Goal: Task Accomplishment & Management: Manage account settings

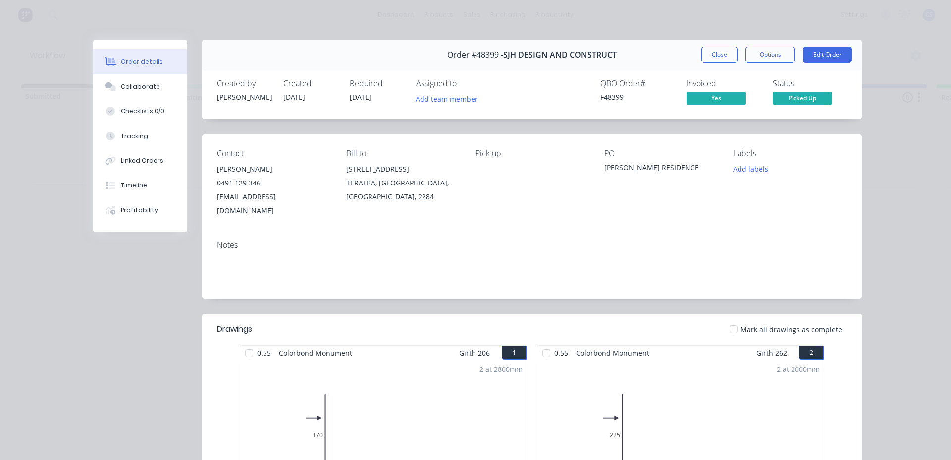
click at [728, 63] on div "Order #48399 - SJH DESIGN AND CONSTRUCT Close Options Edit Order" at bounding box center [532, 55] width 660 height 31
click at [724, 57] on button "Close" at bounding box center [719, 55] width 36 height 16
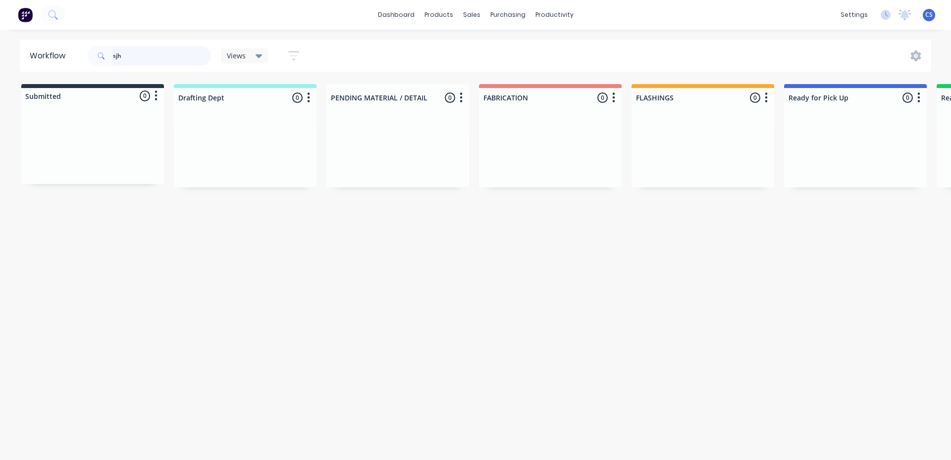
drag, startPoint x: 124, startPoint y: 54, endPoint x: 80, endPoint y: 64, distance: 45.2
click at [104, 59] on div "sjh" at bounding box center [149, 56] width 124 height 20
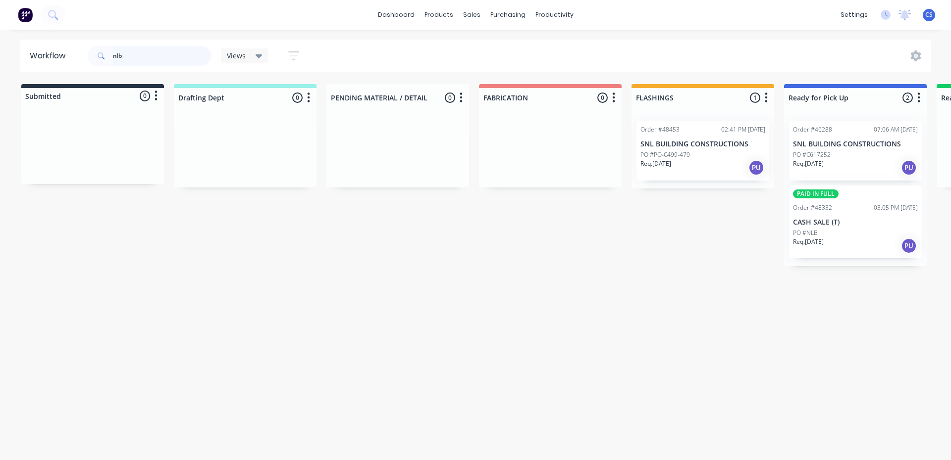
type input "nlb"
click at [816, 241] on p "Req. [DATE]" at bounding box center [808, 242] width 31 height 9
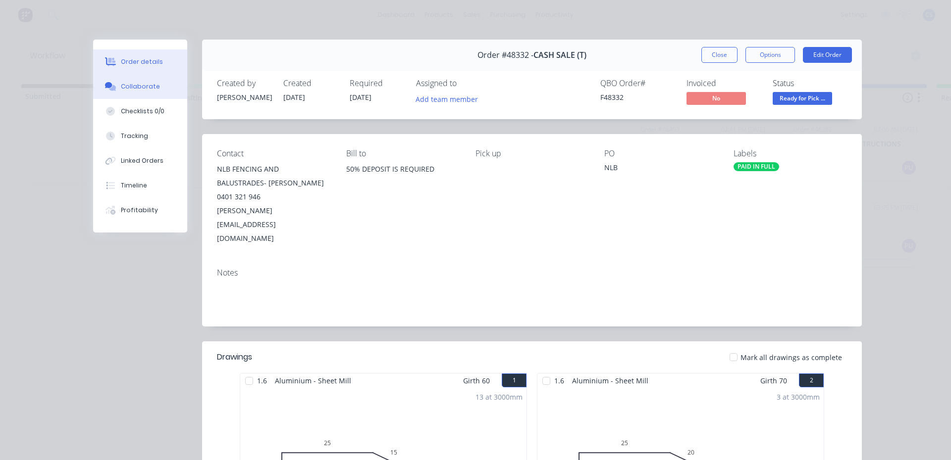
click at [139, 74] on button "Collaborate" at bounding box center [140, 86] width 94 height 25
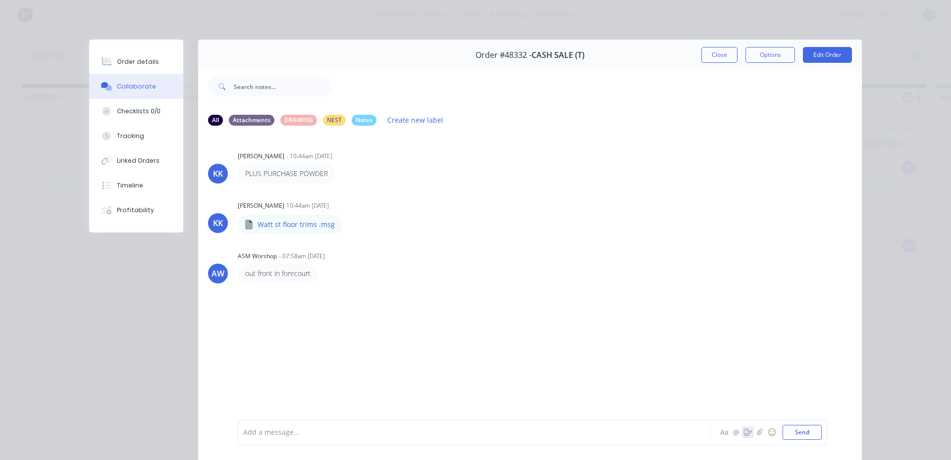
click at [744, 429] on icon "button" at bounding box center [748, 432] width 8 height 7
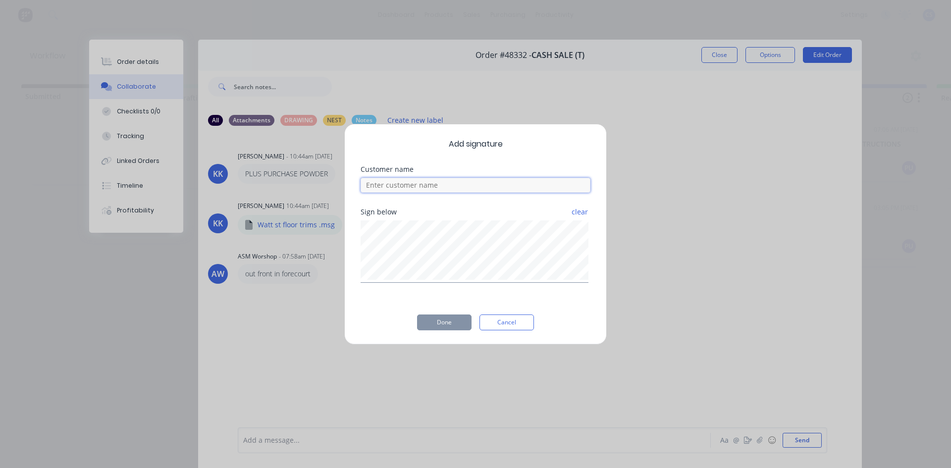
click at [482, 190] on input at bounding box center [475, 185] width 230 height 15
type input "[PERSON_NAME]"
click at [441, 324] on button "Done" at bounding box center [444, 322] width 54 height 16
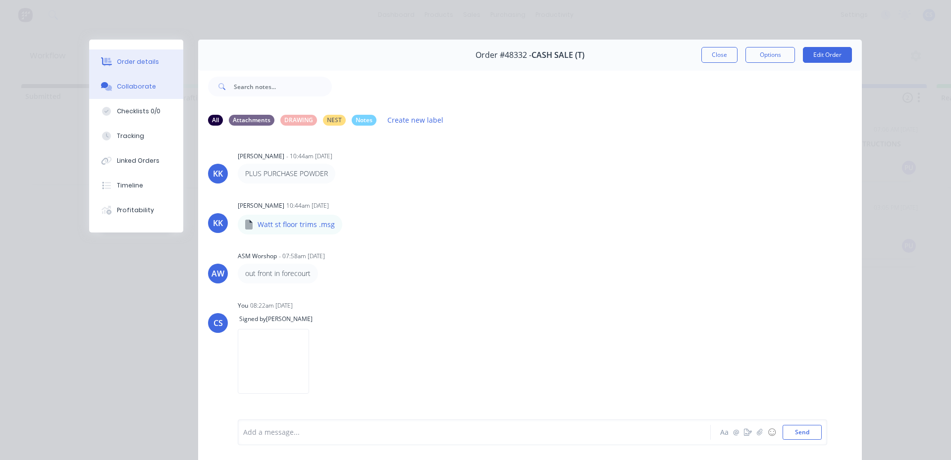
click at [115, 57] on button "Order details" at bounding box center [136, 62] width 94 height 25
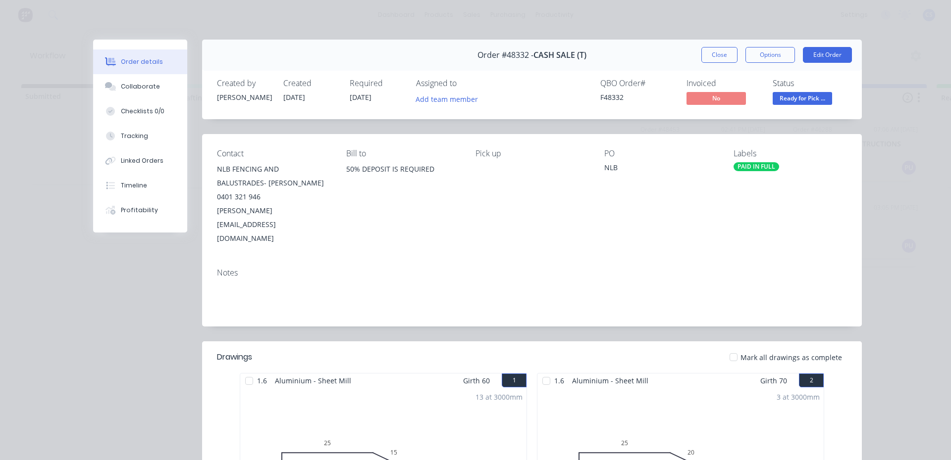
click at [815, 102] on span "Ready for Pick ..." at bounding box center [801, 98] width 59 height 12
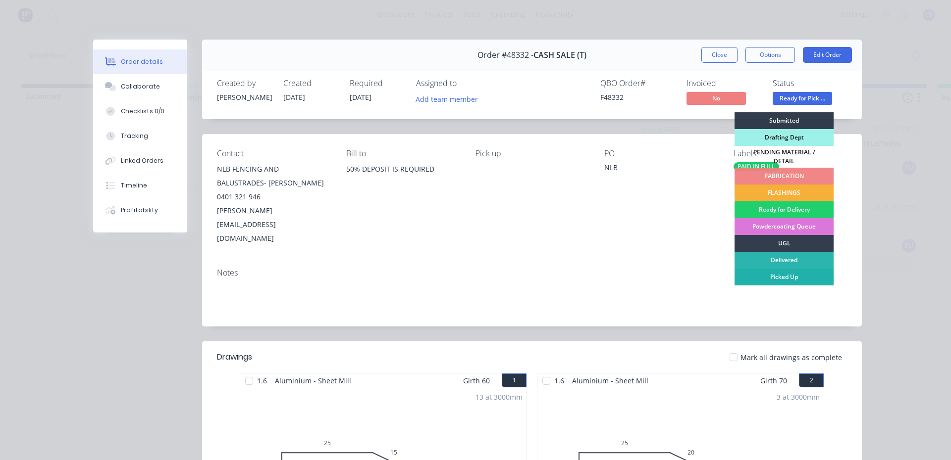
click at [794, 273] on div "Picked Up" at bounding box center [783, 277] width 99 height 17
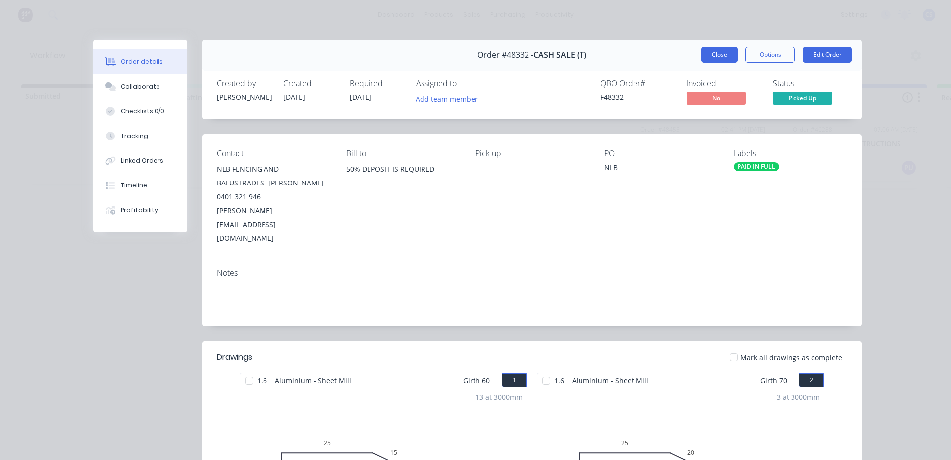
click at [724, 52] on button "Close" at bounding box center [719, 55] width 36 height 16
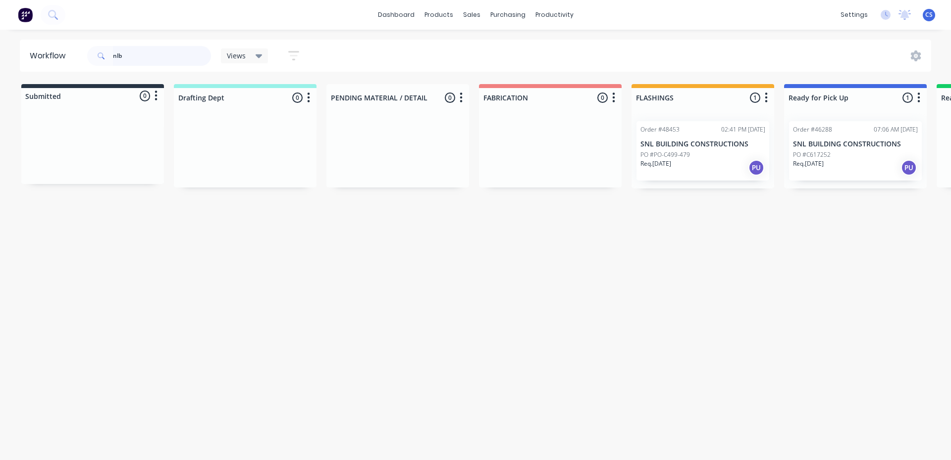
drag, startPoint x: 140, startPoint y: 55, endPoint x: 102, endPoint y: 56, distance: 38.1
click at [102, 56] on div "nlb" at bounding box center [149, 56] width 124 height 20
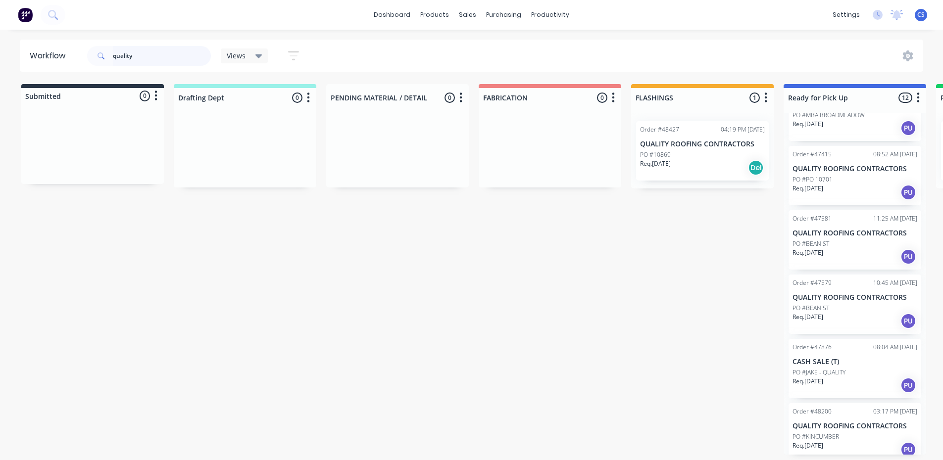
scroll to position [444, 0]
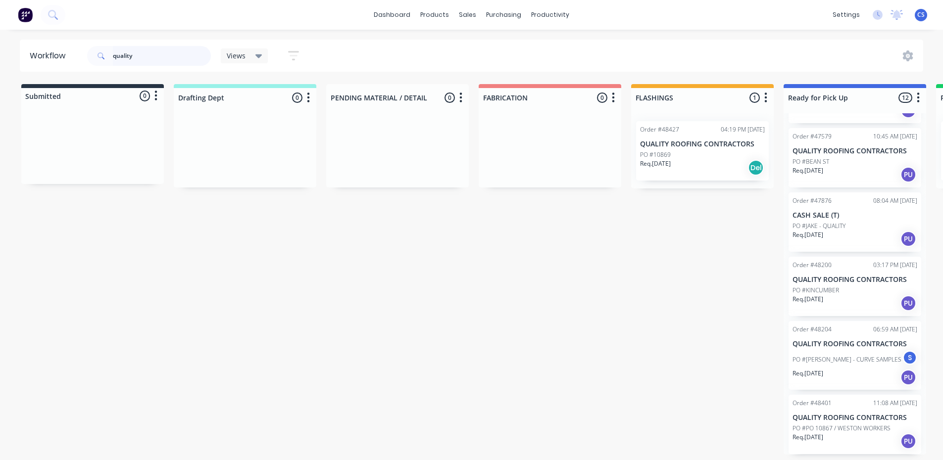
type input "quality"
click at [859, 374] on div "Req. [DATE] PU" at bounding box center [855, 377] width 125 height 17
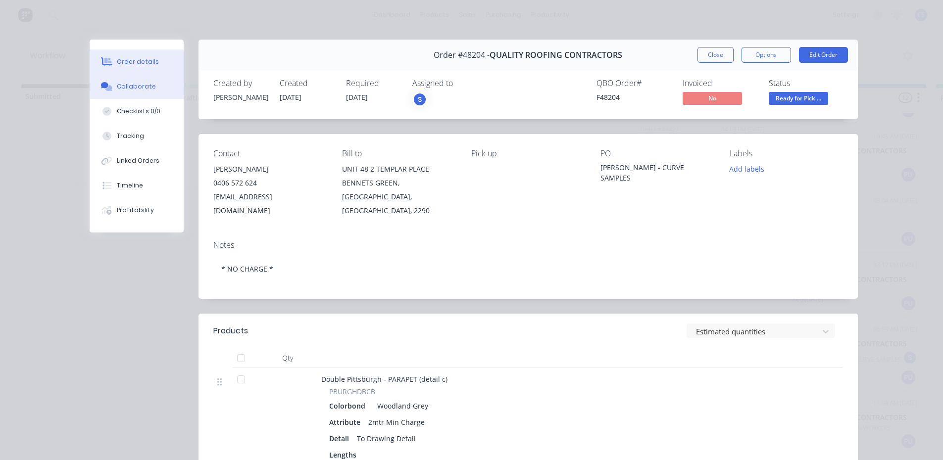
click at [124, 89] on div "Collaborate" at bounding box center [136, 86] width 39 height 9
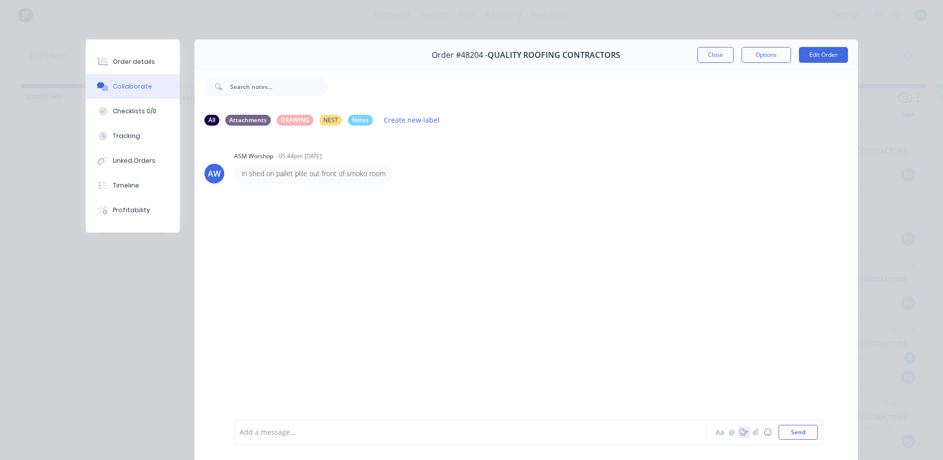
click at [740, 432] on icon "button" at bounding box center [744, 432] width 8 height 7
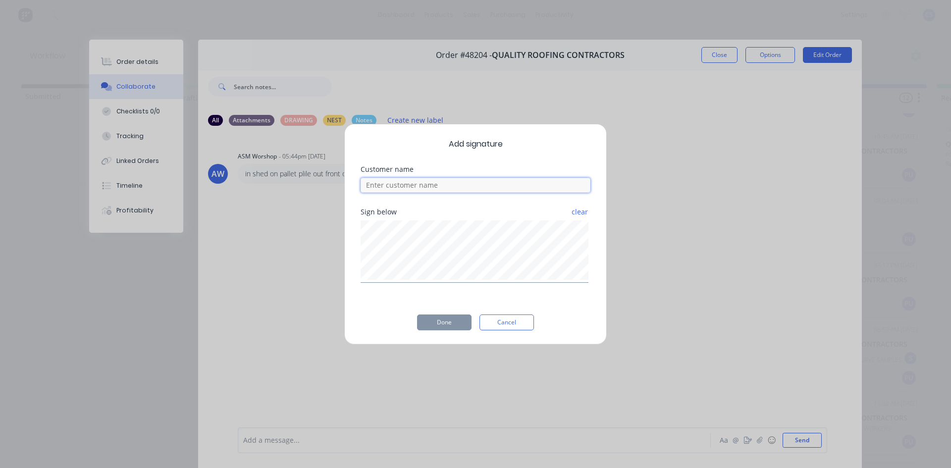
click at [468, 188] on input at bounding box center [475, 185] width 230 height 15
type input "[PERSON_NAME]"
click at [448, 323] on button "Done" at bounding box center [444, 322] width 54 height 16
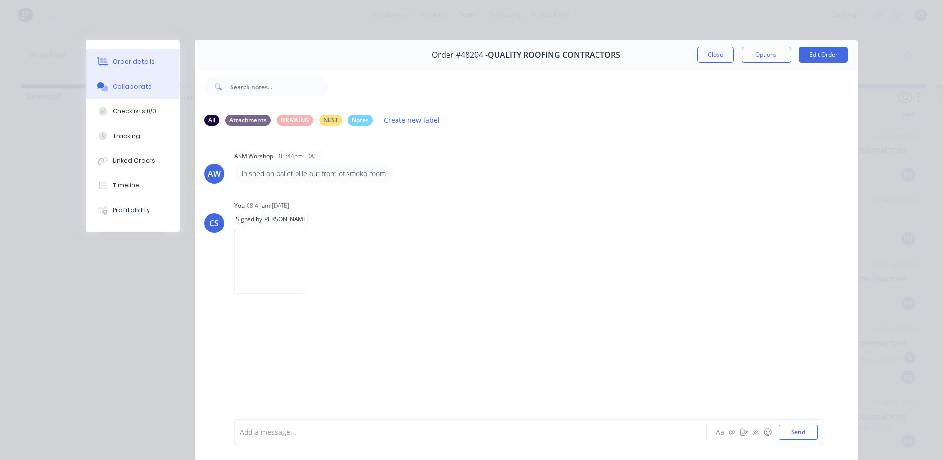
click at [146, 60] on div "Order details" at bounding box center [134, 61] width 42 height 9
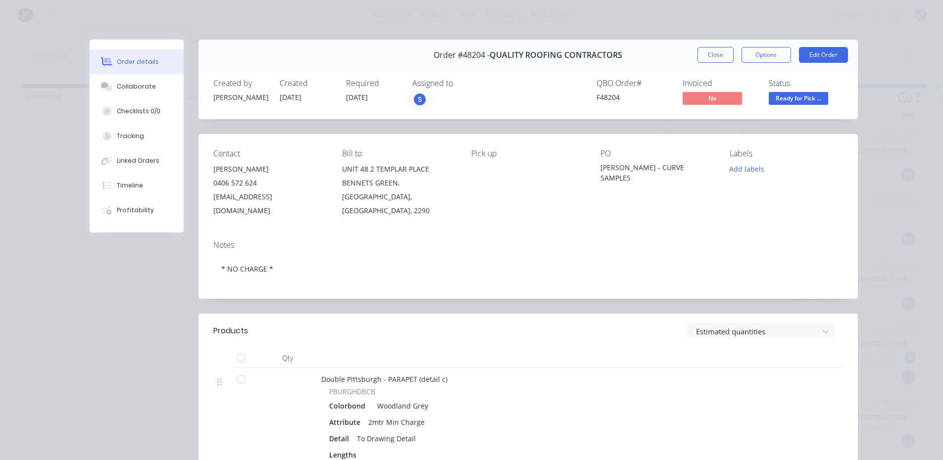
click at [807, 99] on span "Ready for Pick ..." at bounding box center [798, 98] width 59 height 12
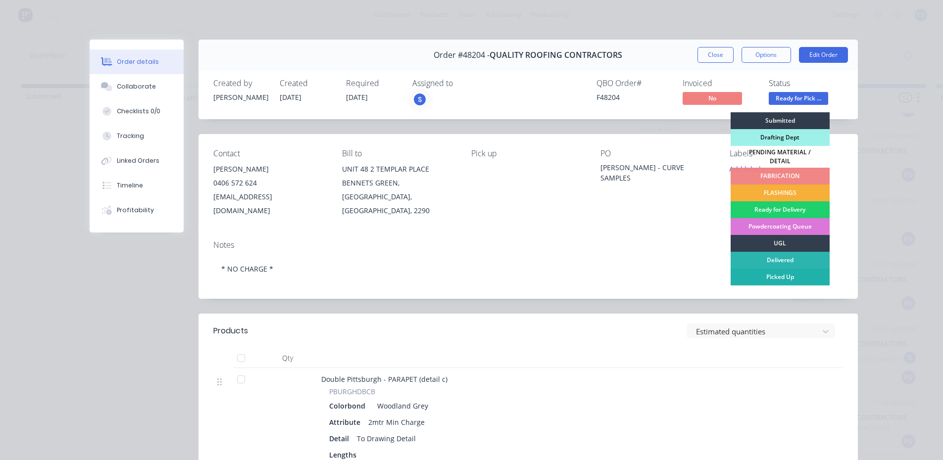
click at [768, 275] on div "Picked Up" at bounding box center [780, 277] width 99 height 17
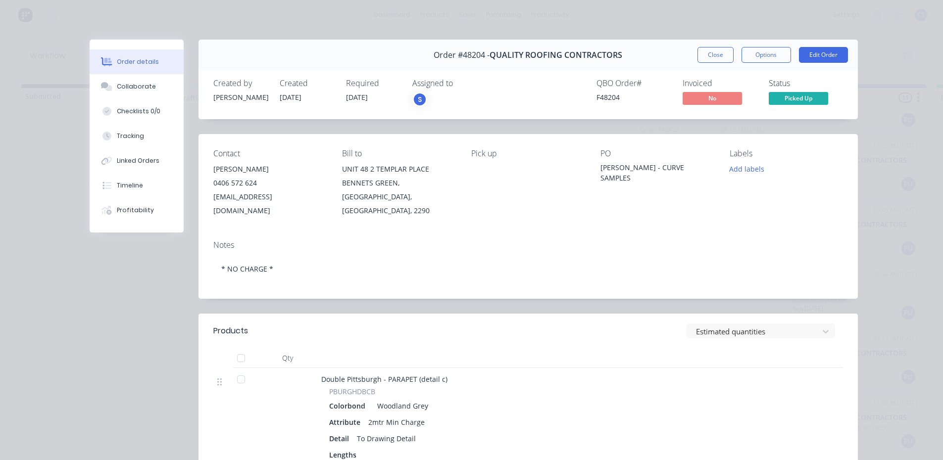
click at [535, 92] on div "QBO Order # F48204 Invoiced No Status Picked Up" at bounding box center [677, 93] width 332 height 29
click at [724, 50] on button "Close" at bounding box center [716, 55] width 36 height 16
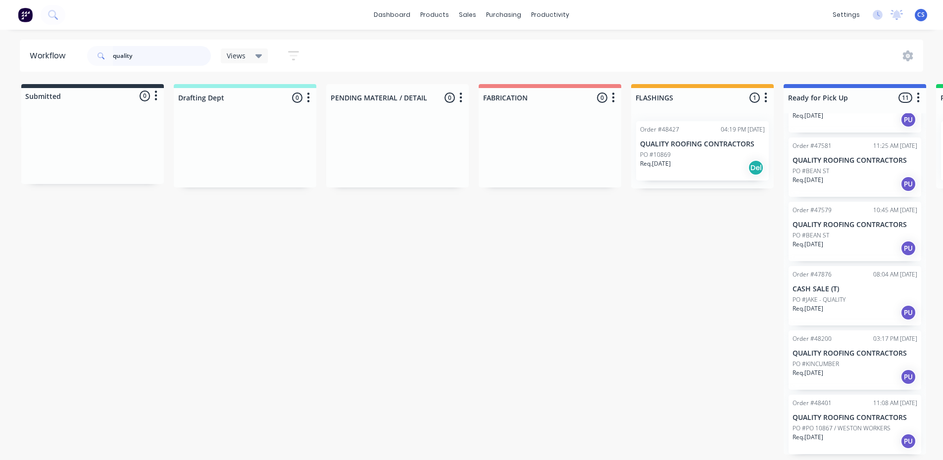
drag, startPoint x: 137, startPoint y: 61, endPoint x: 105, endPoint y: 62, distance: 31.2
click at [106, 62] on div "quality" at bounding box center [149, 56] width 124 height 20
type input "m"
type input "i"
type input "[PERSON_NAME]"
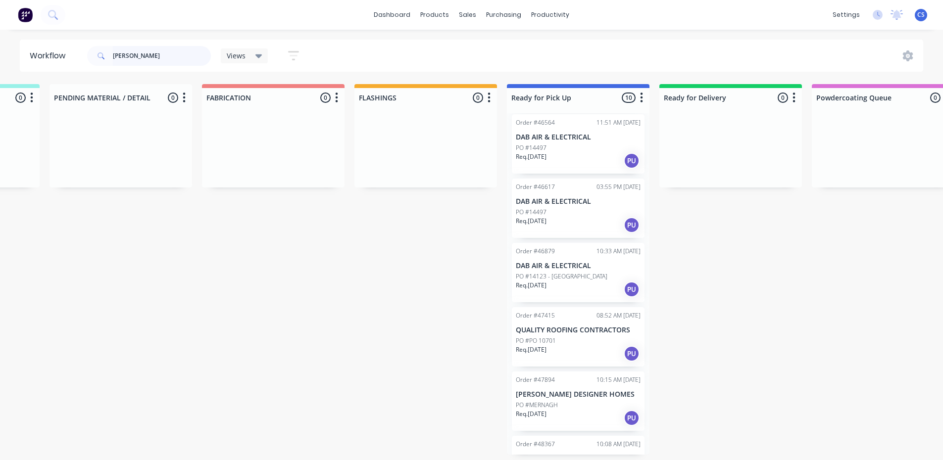
scroll to position [319, 0]
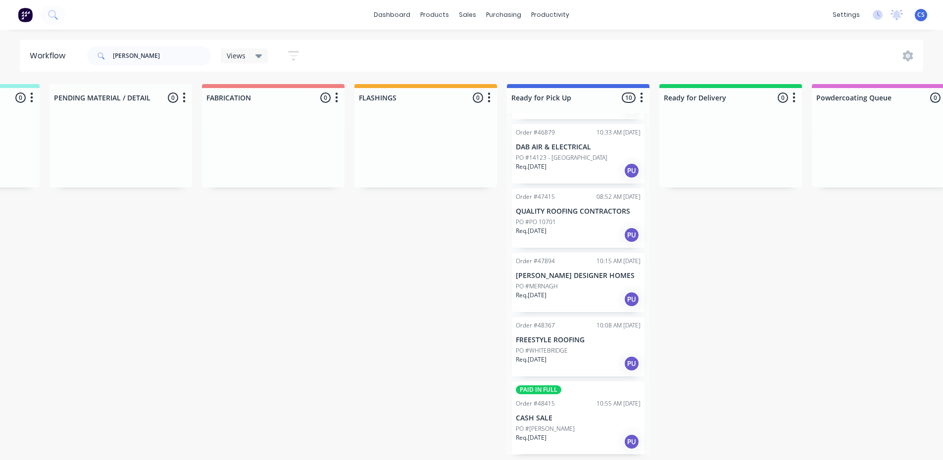
click at [576, 432] on div "PO #[PERSON_NAME]" at bounding box center [578, 429] width 125 height 9
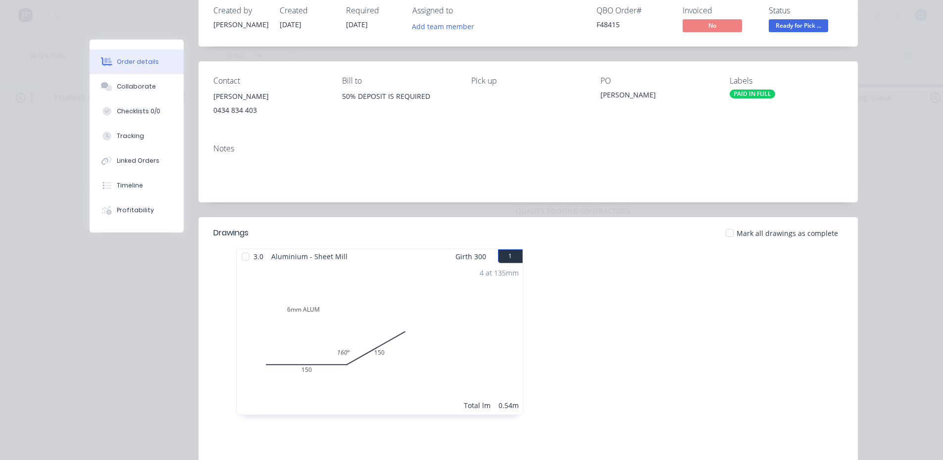
scroll to position [0, 0]
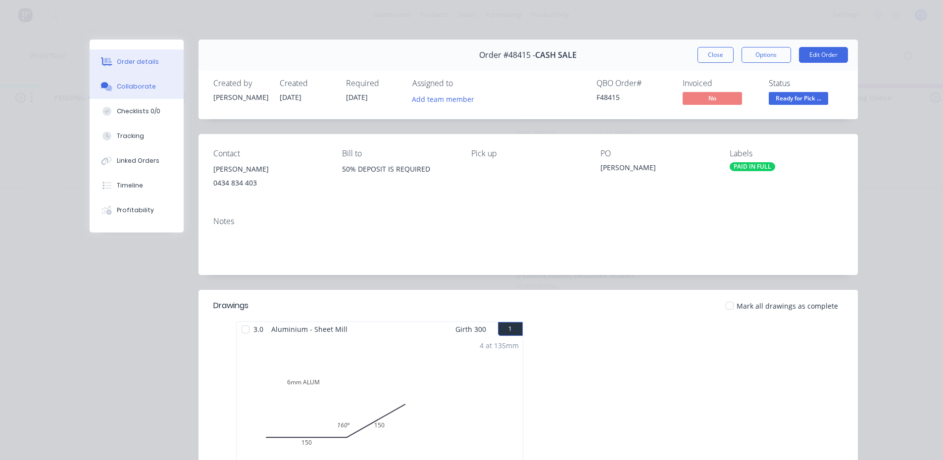
click at [145, 92] on button "Collaborate" at bounding box center [137, 86] width 94 height 25
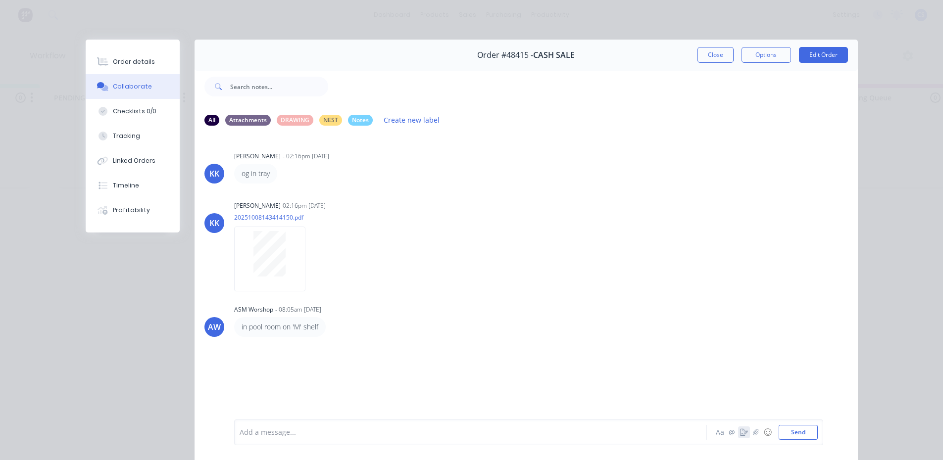
click at [745, 436] on button "button" at bounding box center [744, 433] width 12 height 12
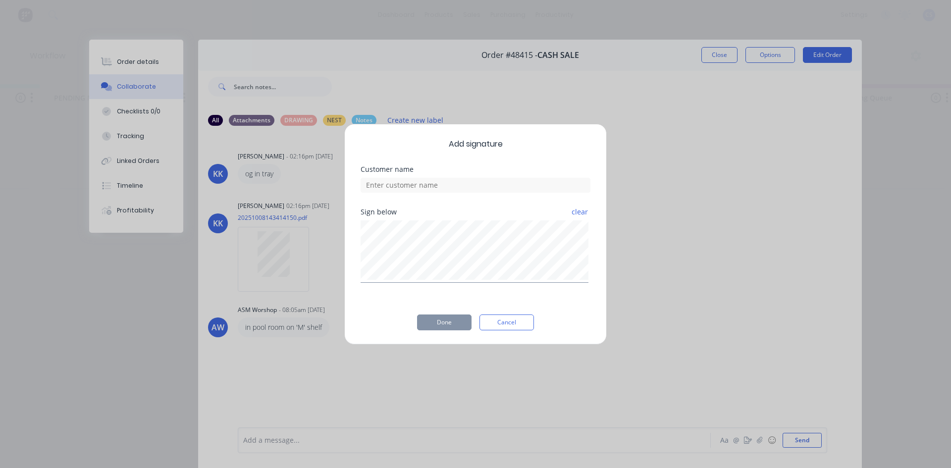
click at [434, 177] on div at bounding box center [475, 183] width 230 height 17
click at [433, 183] on input at bounding box center [475, 185] width 230 height 15
type input "[PERSON_NAME]"
click at [451, 323] on button "Done" at bounding box center [444, 322] width 54 height 16
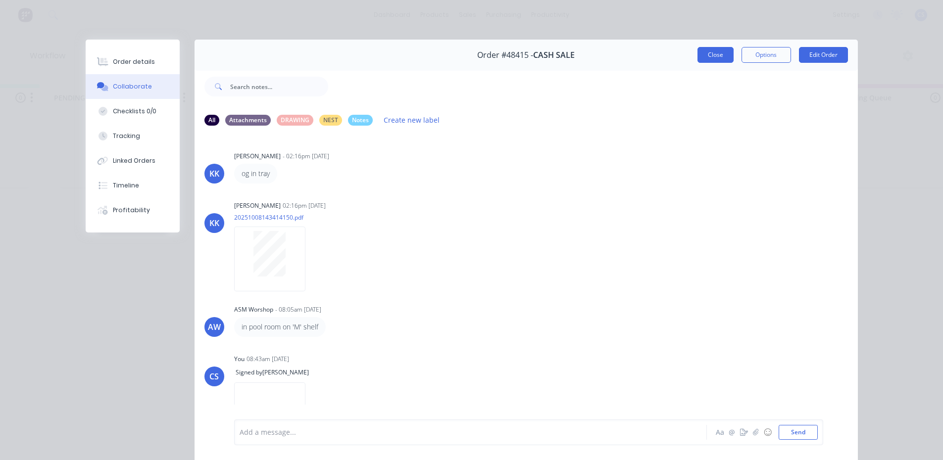
click at [719, 53] on button "Close" at bounding box center [716, 55] width 36 height 16
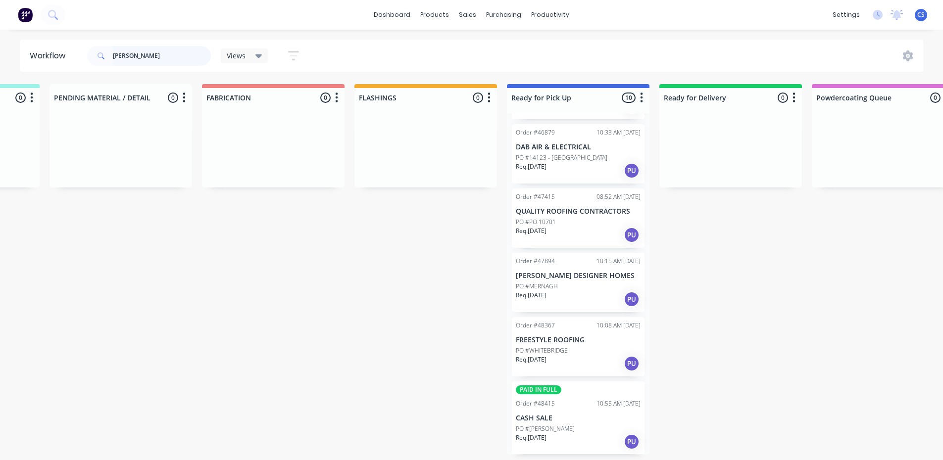
scroll to position [2, 277]
click at [557, 439] on div "Req. [DATE] PU" at bounding box center [578, 442] width 125 height 17
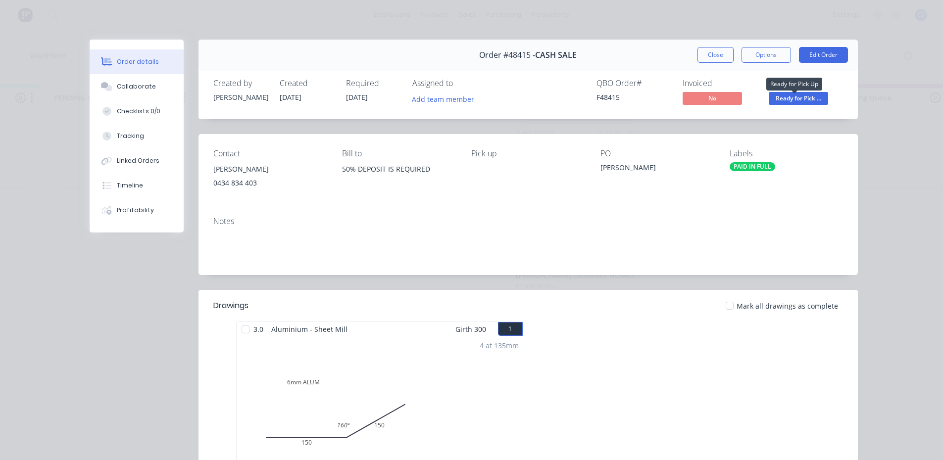
click at [809, 101] on span "Ready for Pick ..." at bounding box center [798, 98] width 59 height 12
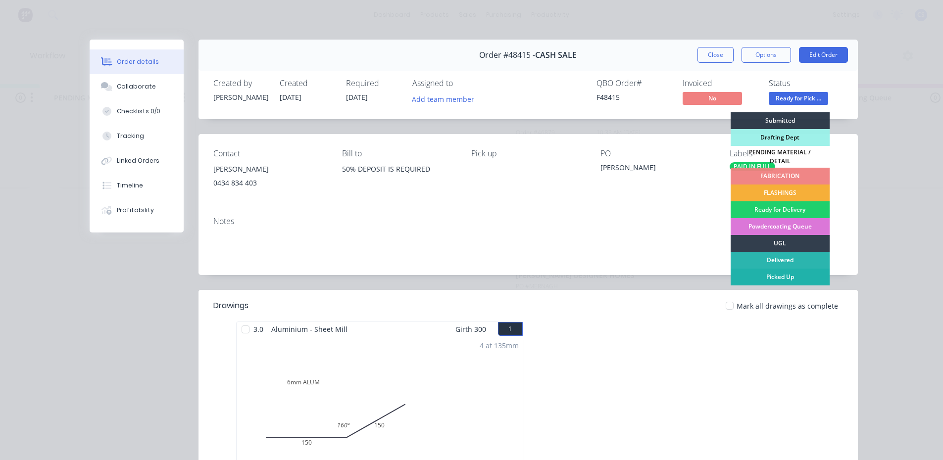
click at [782, 276] on div "Picked Up" at bounding box center [780, 277] width 99 height 17
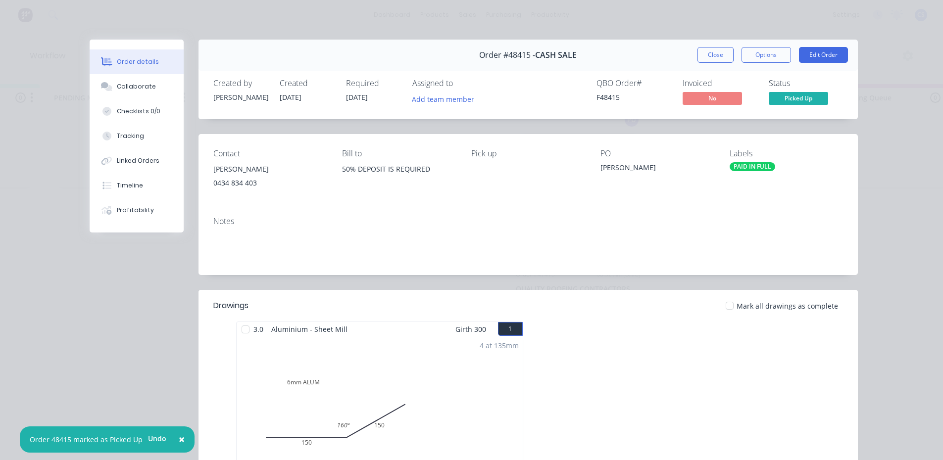
click at [875, 188] on div "Order details Collaborate Checklists 0/0 Tracking Linked Orders Timeline Profit…" at bounding box center [471, 230] width 943 height 460
drag, startPoint x: 731, startPoint y: 52, endPoint x: 723, endPoint y: 51, distance: 7.4
click at [730, 52] on div "Close Options Edit Order" at bounding box center [773, 55] width 151 height 16
click at [718, 54] on button "Close" at bounding box center [716, 55] width 36 height 16
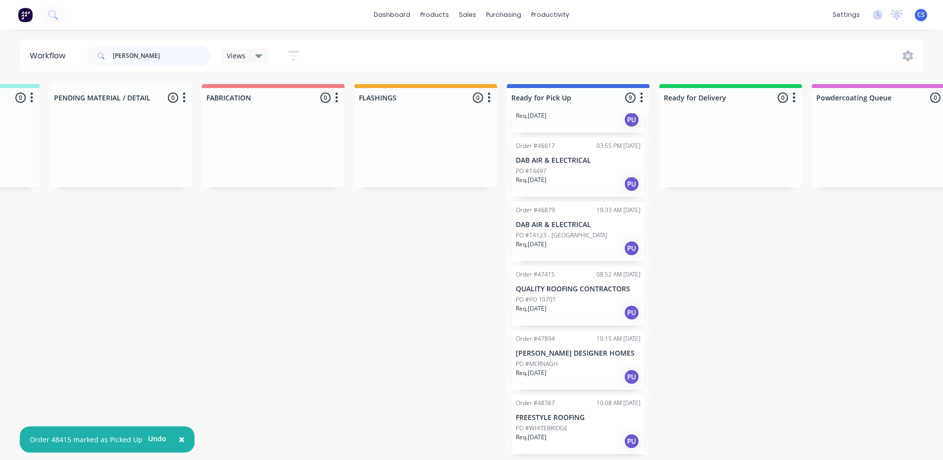
drag, startPoint x: 166, startPoint y: 61, endPoint x: 22, endPoint y: 122, distance: 156.2
click at [0, 118] on div "Workflow [PERSON_NAME] Views Save new view None (Default) edit [PERSON_NAME] ed…" at bounding box center [194, 240] width 943 height 401
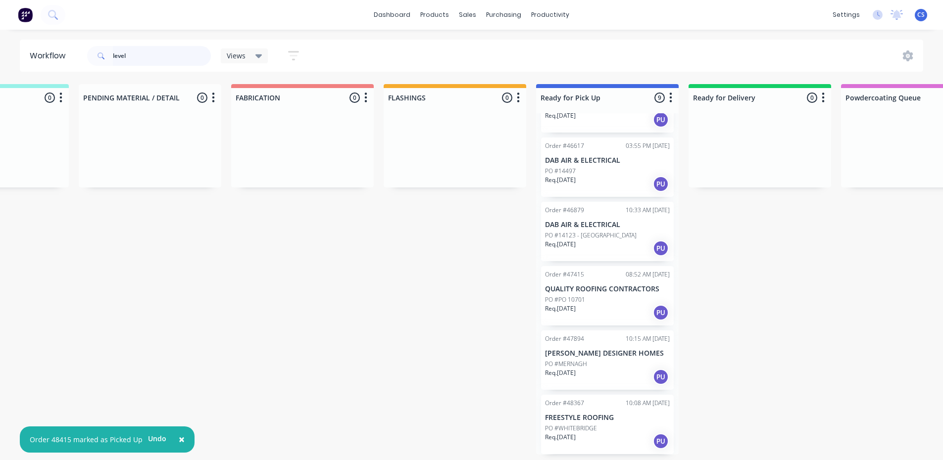
type input "level"
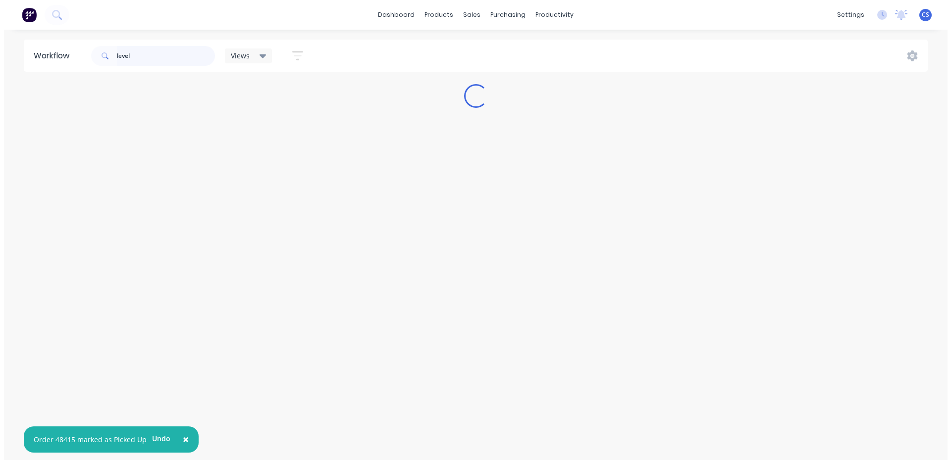
scroll to position [0, 0]
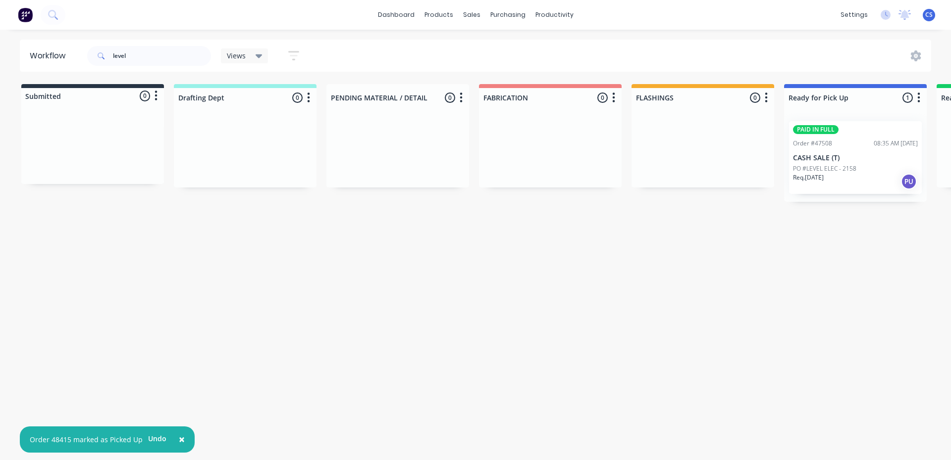
click at [840, 158] on p "CASH SALE (T)" at bounding box center [855, 158] width 125 height 8
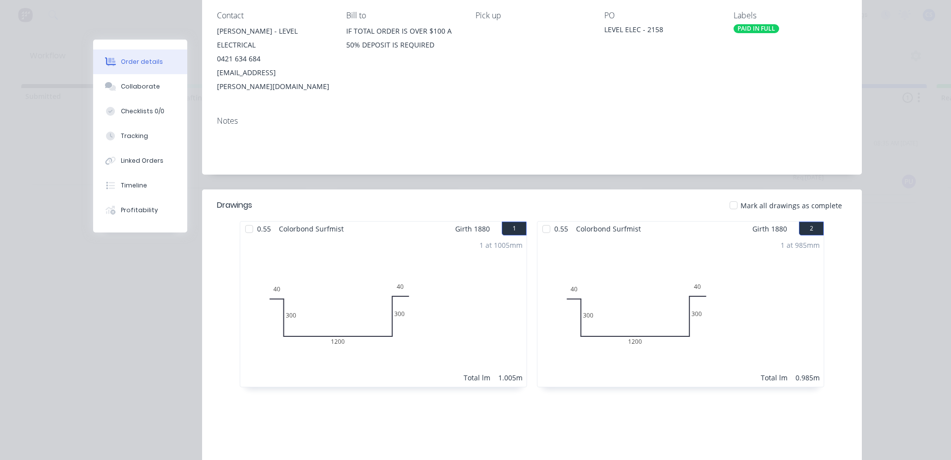
scroll to position [134, 0]
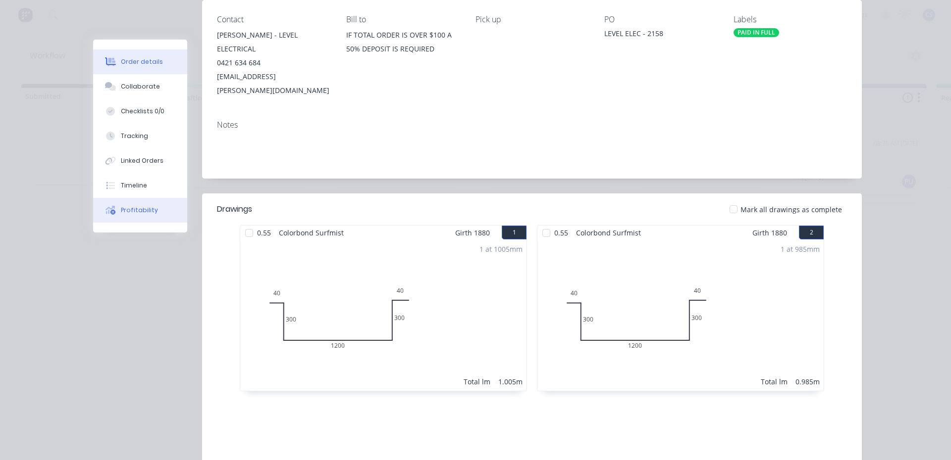
click at [130, 211] on div "Profitability" at bounding box center [139, 210] width 37 height 9
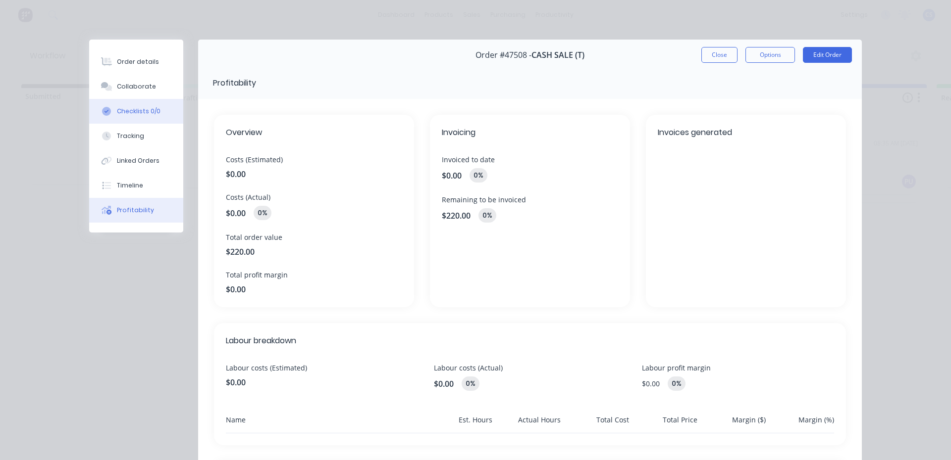
click at [134, 112] on div "Checklists 0/0" at bounding box center [139, 111] width 44 height 9
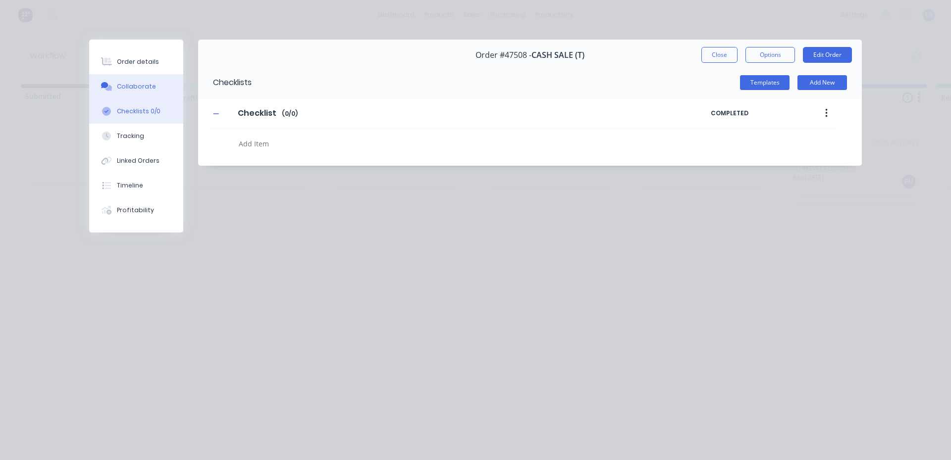
click at [137, 82] on button "Collaborate" at bounding box center [136, 86] width 94 height 25
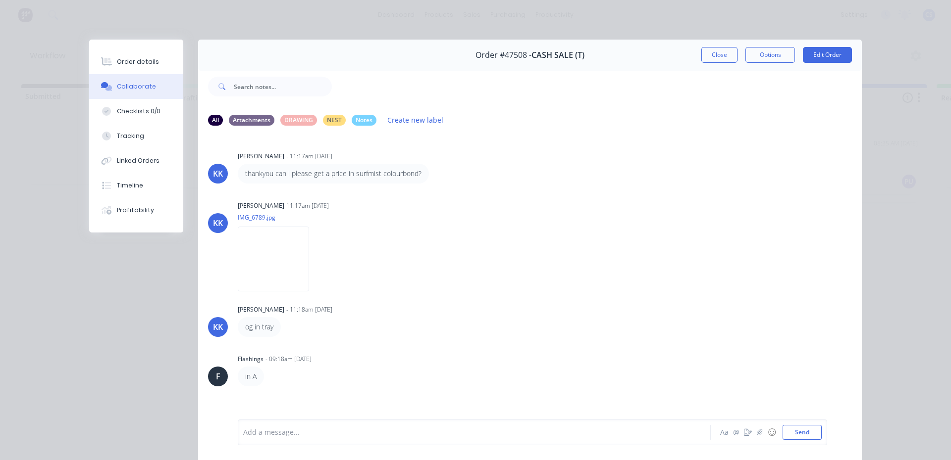
click at [448, 422] on div "Add a message... Aa @ ☺ Send" at bounding box center [532, 433] width 589 height 26
click at [744, 430] on icon "button" at bounding box center [748, 432] width 8 height 7
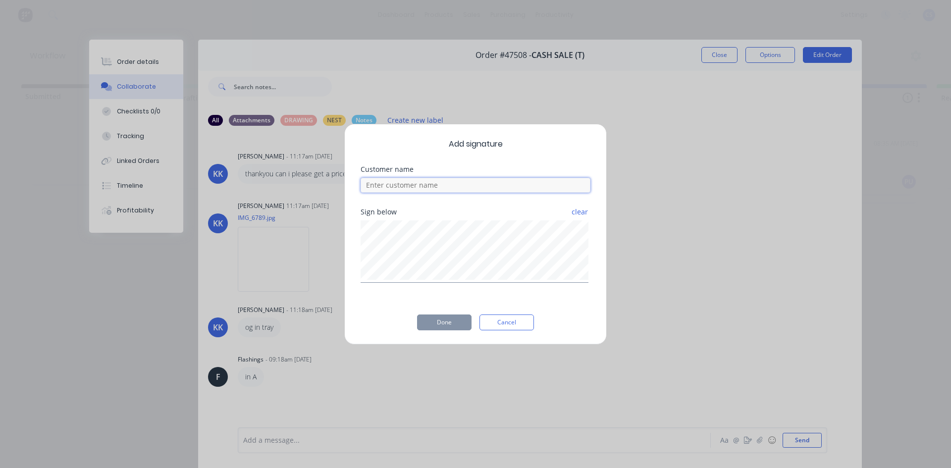
click at [501, 186] on input at bounding box center [475, 185] width 230 height 15
type input "[PERSON_NAME]"
click at [444, 324] on button "Done" at bounding box center [444, 322] width 54 height 16
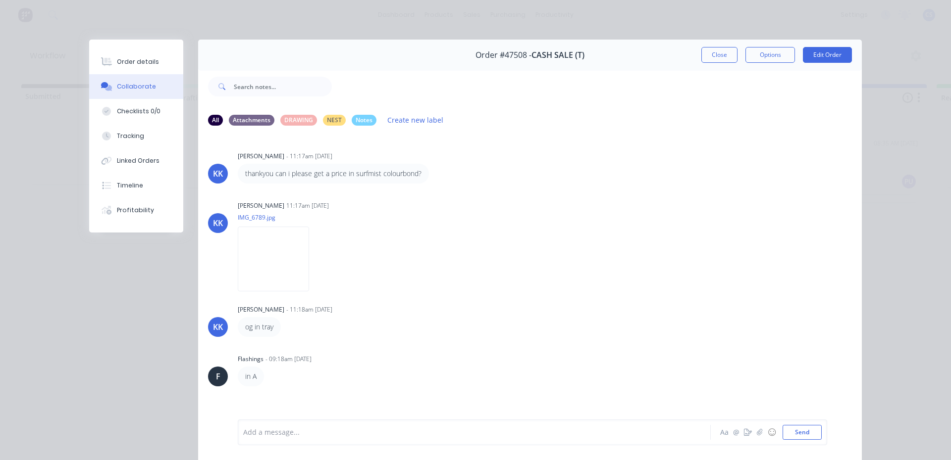
click at [717, 59] on button "Close" at bounding box center [719, 55] width 36 height 16
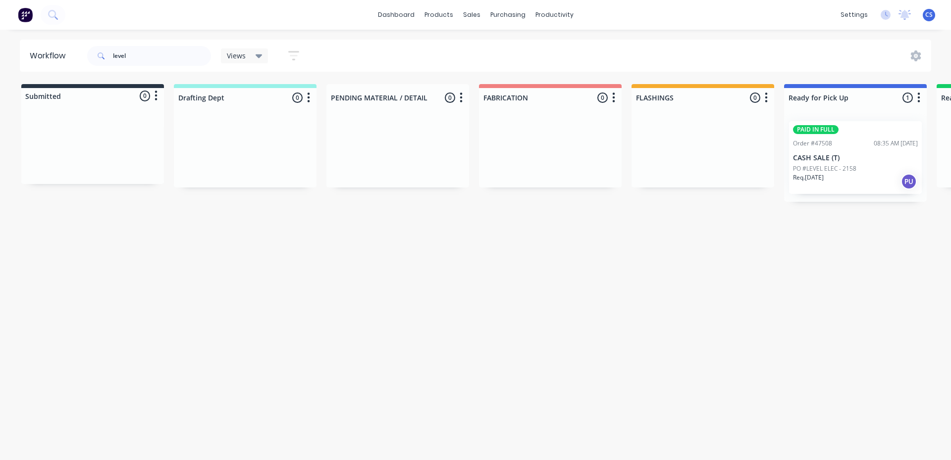
click at [817, 151] on div "PAID IN FULL Order #47508 08:35 AM [DATE] CASH SALE (T) PO #LEVEL ELEC - 2158 R…" at bounding box center [855, 157] width 133 height 73
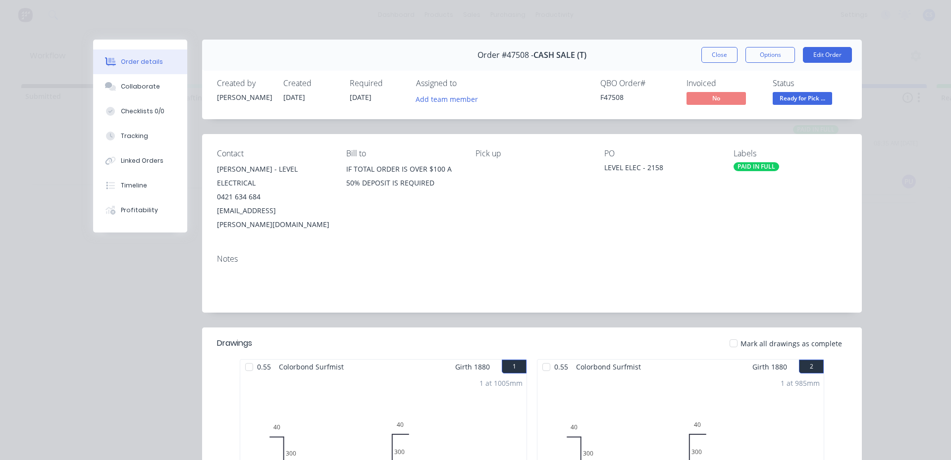
click at [799, 105] on button "Ready for Pick ..." at bounding box center [801, 99] width 59 height 15
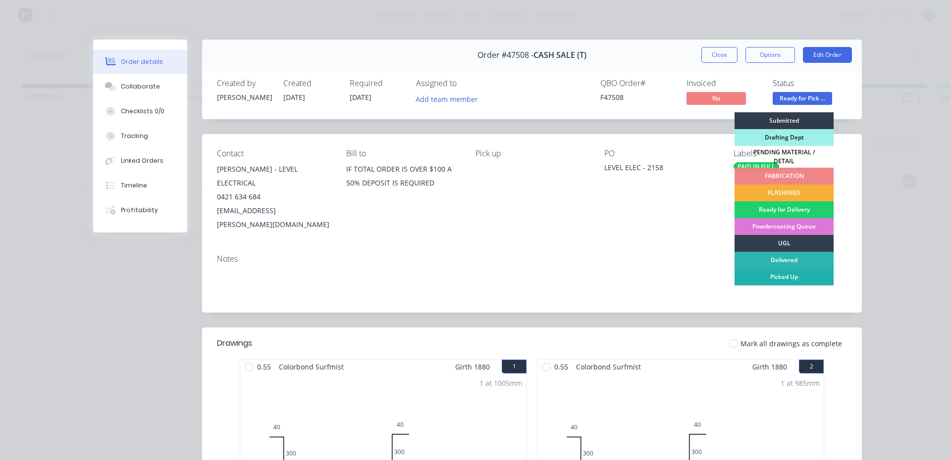
click at [773, 277] on div "Picked Up" at bounding box center [783, 277] width 99 height 17
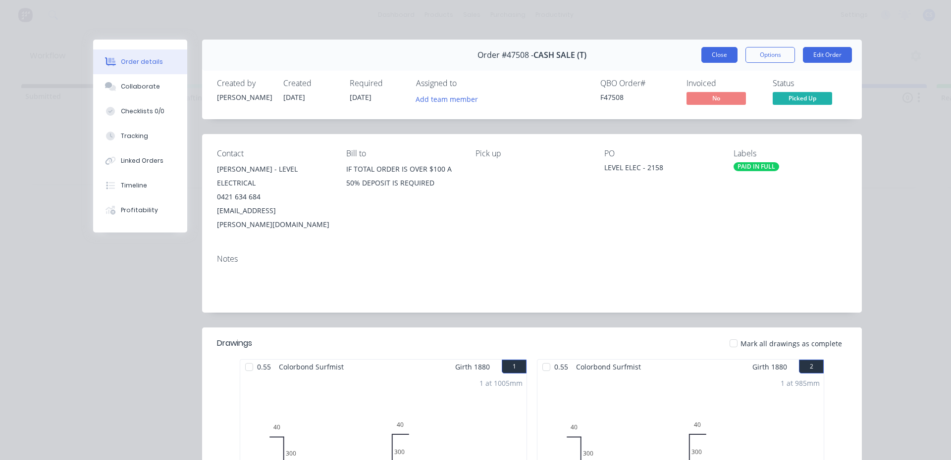
click at [721, 59] on button "Close" at bounding box center [719, 55] width 36 height 16
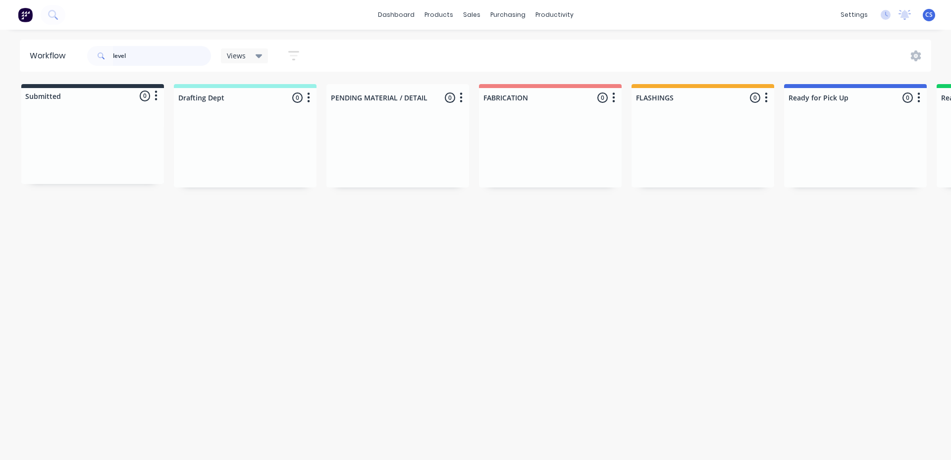
drag, startPoint x: 152, startPoint y: 58, endPoint x: 90, endPoint y: 51, distance: 62.3
click at [90, 51] on div "level" at bounding box center [149, 56] width 124 height 20
click at [829, 230] on div "Order #46564 11:51 AM [DATE] DAB AIR & ELECTRICAL PO #14497 Req. [DATE] PU PAID…" at bounding box center [854, 189] width 143 height 153
type input "strai"
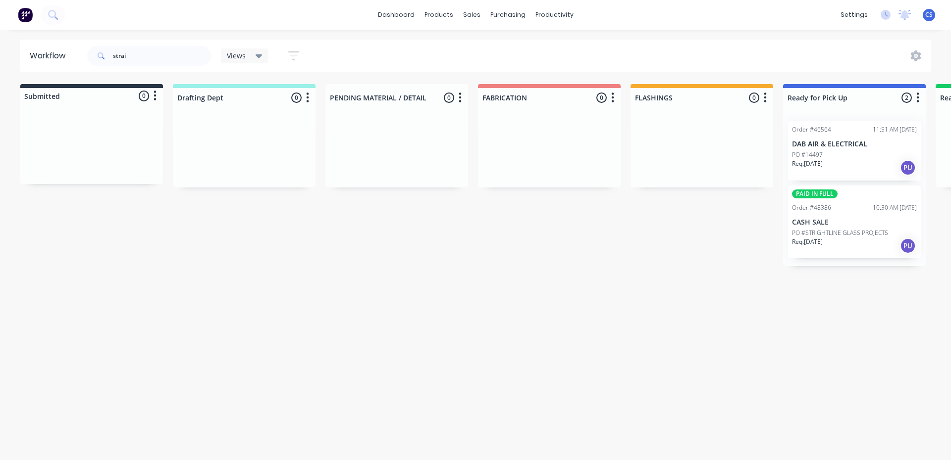
click at [826, 230] on p "PO #STRIGHTLINE GLASS PROJECTS" at bounding box center [840, 233] width 96 height 9
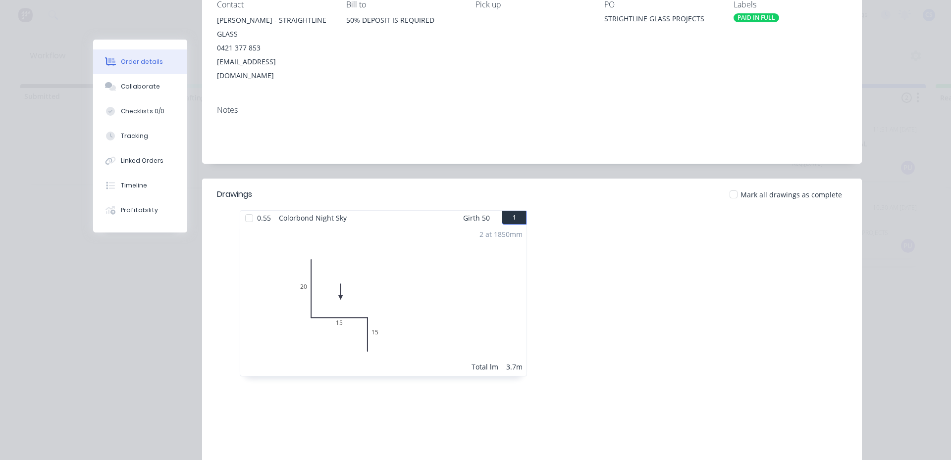
scroll to position [148, 0]
click at [129, 79] on button "Collaborate" at bounding box center [140, 86] width 94 height 25
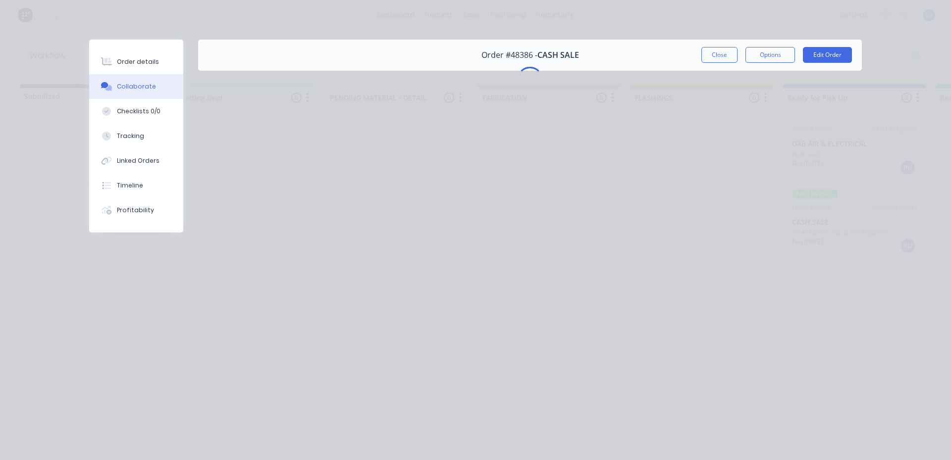
scroll to position [0, 0]
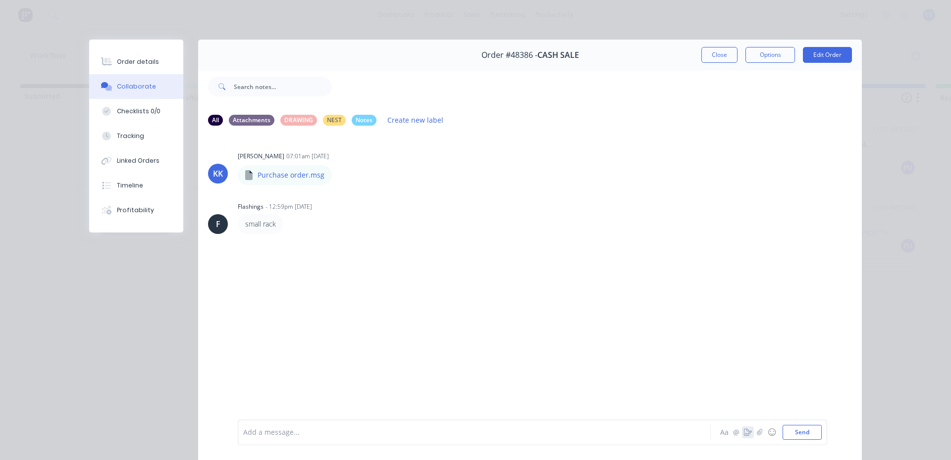
click at [744, 432] on icon "button" at bounding box center [748, 432] width 8 height 7
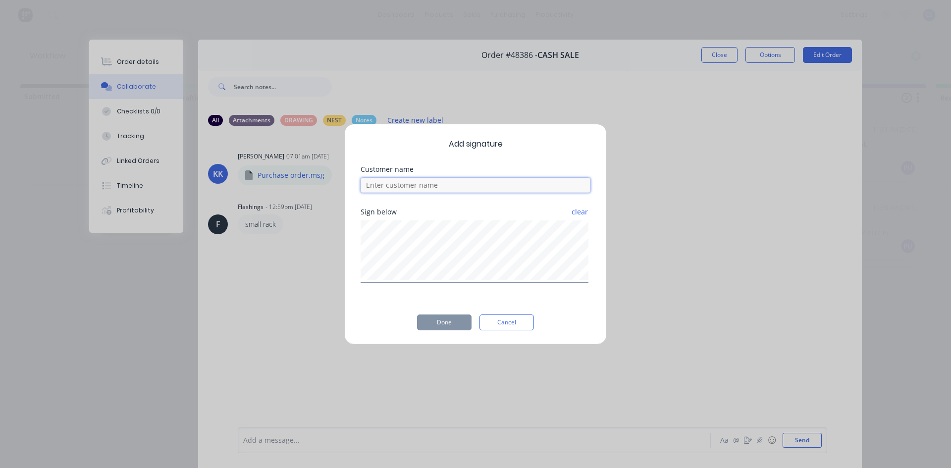
click at [377, 186] on input at bounding box center [475, 185] width 230 height 15
type input "[PERSON_NAME]"
click at [447, 318] on button "Done" at bounding box center [444, 322] width 54 height 16
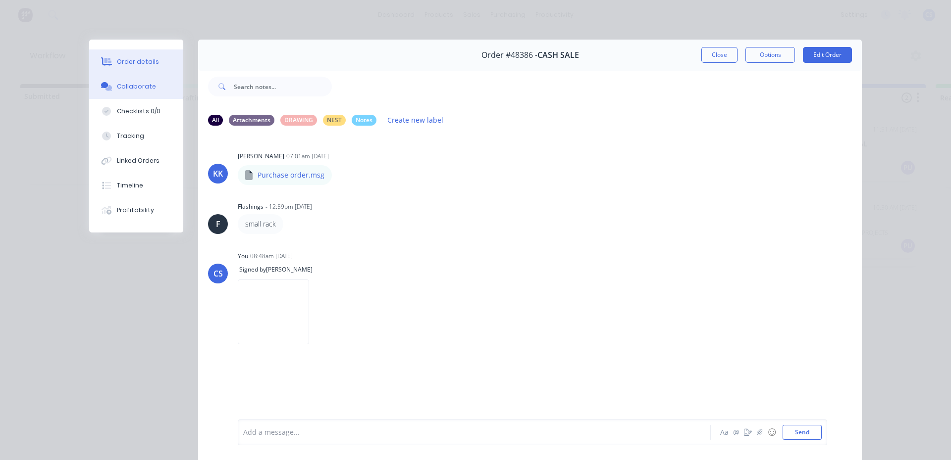
click at [154, 63] on button "Order details" at bounding box center [136, 62] width 94 height 25
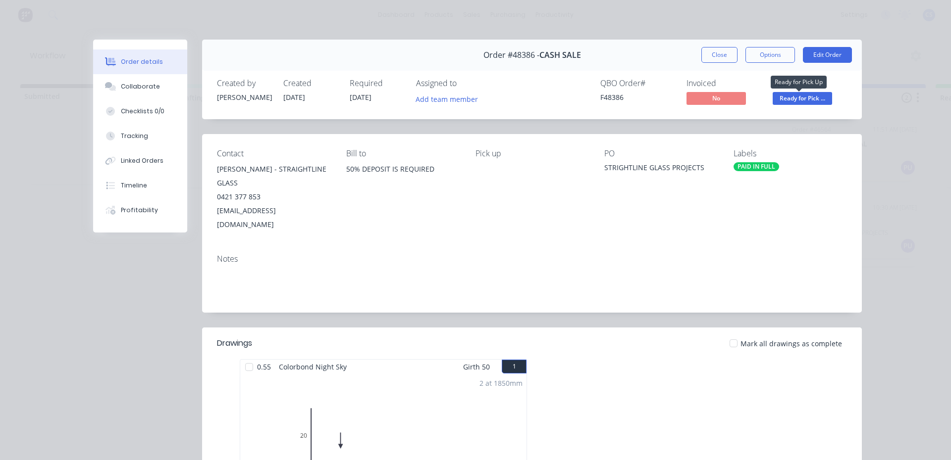
click at [790, 101] on span "Ready for Pick ..." at bounding box center [801, 98] width 59 height 12
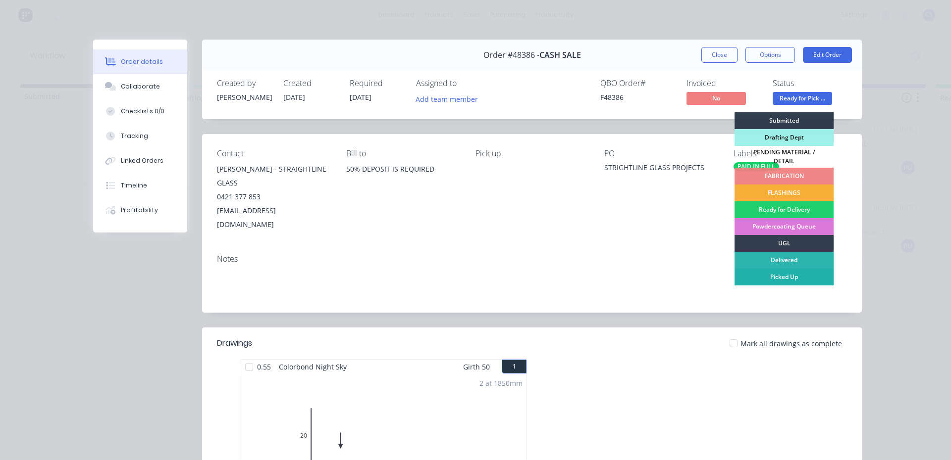
click at [774, 269] on div "Picked Up" at bounding box center [783, 277] width 99 height 17
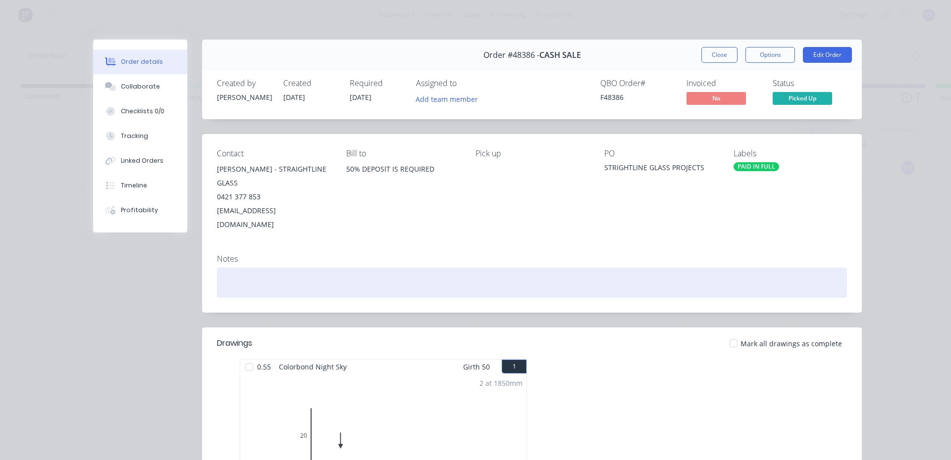
click at [774, 268] on div at bounding box center [532, 283] width 630 height 30
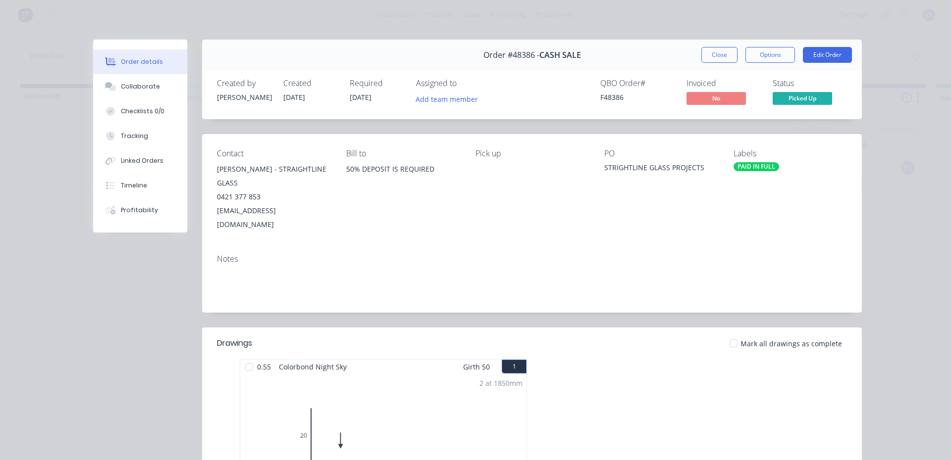
click at [866, 125] on div "Order details Collaborate Checklists 0/0 Tracking Linked Orders Timeline Profit…" at bounding box center [475, 365] width 792 height 651
click at [719, 58] on button "Close" at bounding box center [719, 55] width 36 height 16
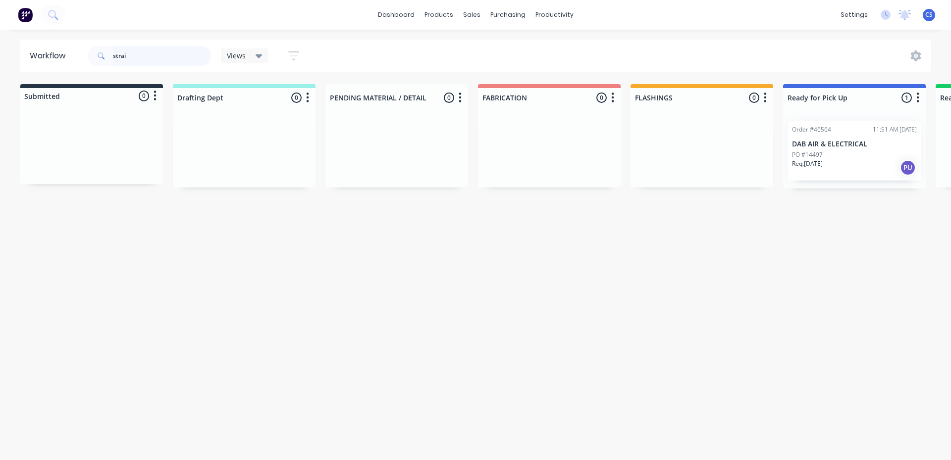
click at [145, 57] on input "strai" at bounding box center [162, 56] width 98 height 20
click at [145, 56] on input "strai" at bounding box center [162, 56] width 98 height 20
type input "48445"
click at [842, 174] on div "Req. [DATE] PU" at bounding box center [855, 181] width 125 height 17
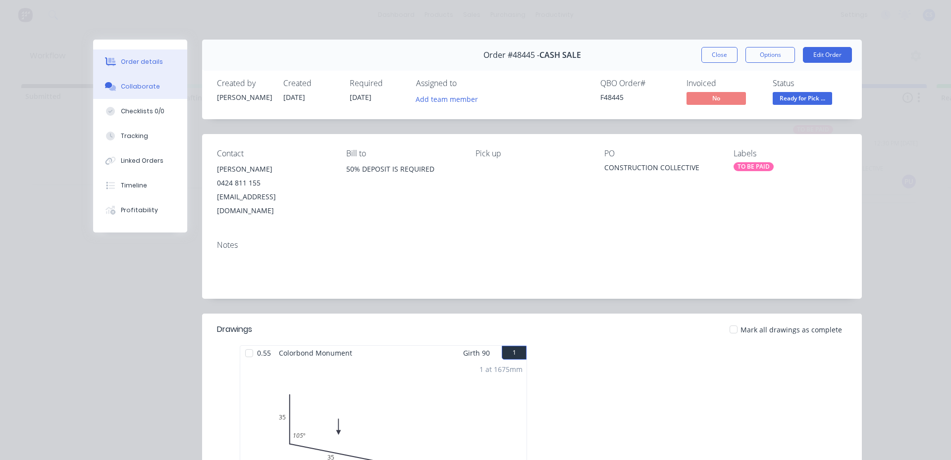
click at [146, 87] on div "Collaborate" at bounding box center [140, 86] width 39 height 9
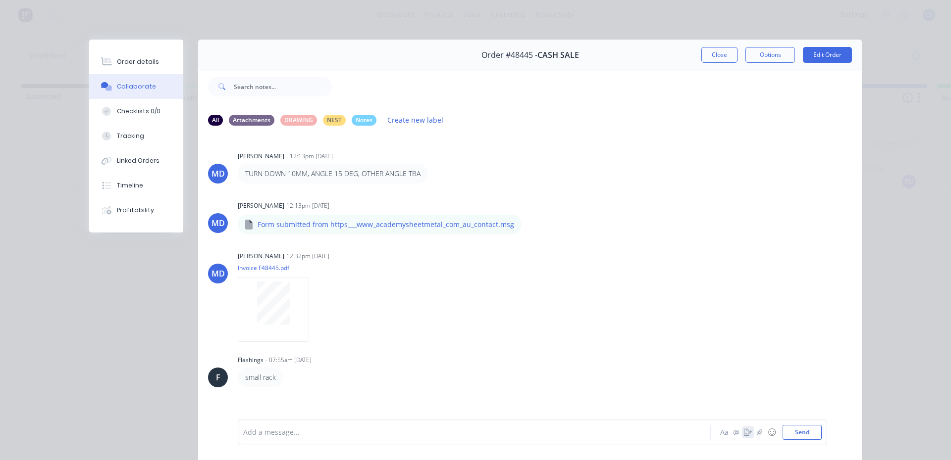
click at [745, 436] on icon "button" at bounding box center [748, 432] width 8 height 7
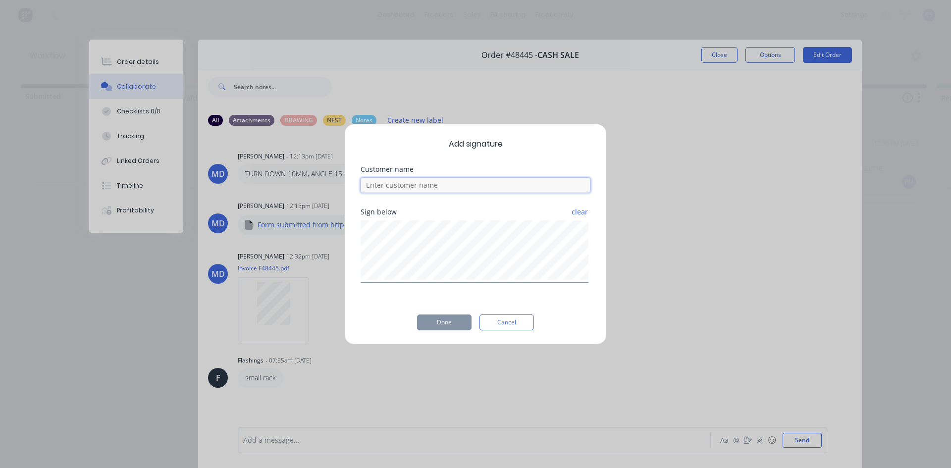
click at [418, 184] on input at bounding box center [475, 185] width 230 height 15
type input "Ash"
click at [453, 324] on button "Done" at bounding box center [444, 322] width 54 height 16
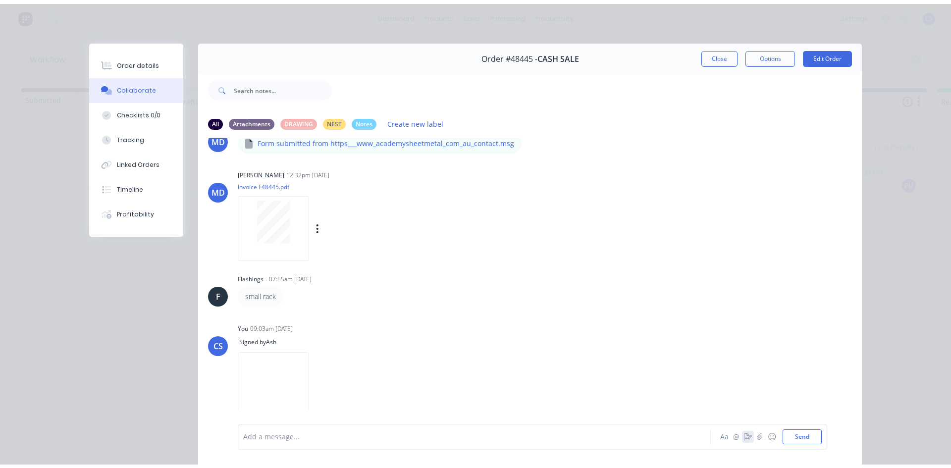
scroll to position [77, 0]
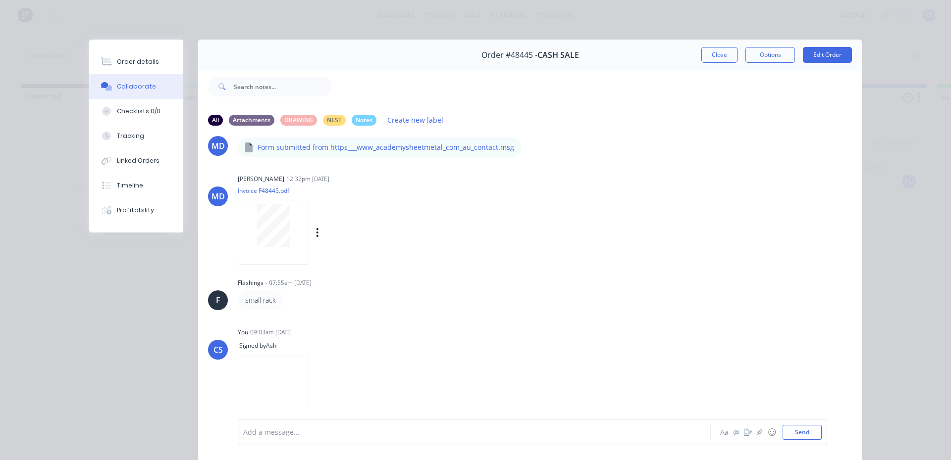
click at [247, 192] on p "Invoice F48445.pdf" at bounding box center [329, 191] width 182 height 8
click at [714, 59] on button "Close" at bounding box center [719, 55] width 36 height 16
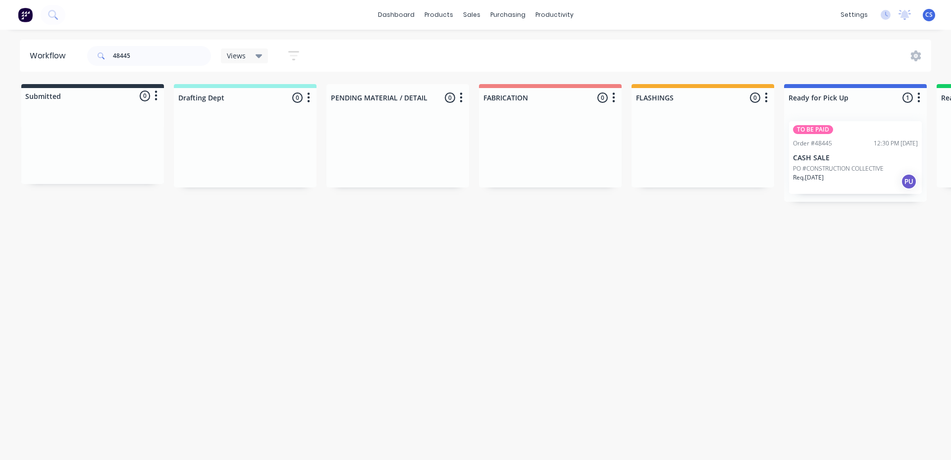
click at [806, 138] on div "TO BE PAID Order #48445 12:30 PM [DATE] CASH SALE PO #CONSTRUCTION COLLECTIVE R…" at bounding box center [855, 157] width 133 height 73
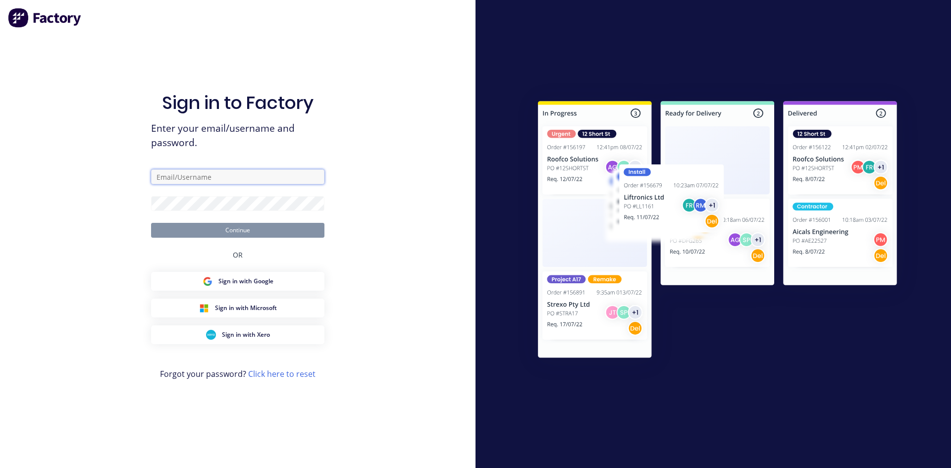
type input "[EMAIL_ADDRESS][DOMAIN_NAME]"
click at [259, 228] on button "Continue" at bounding box center [237, 230] width 173 height 15
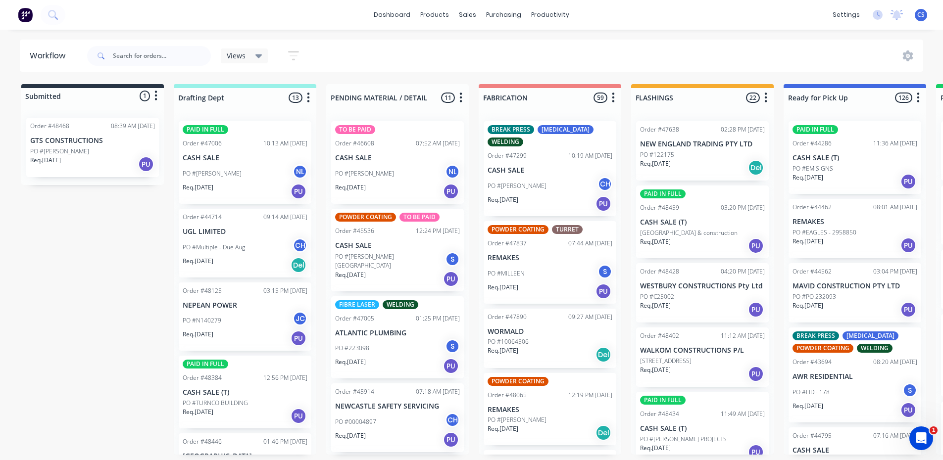
click at [819, 182] on div "Req. [DATE] PU" at bounding box center [855, 181] width 125 height 17
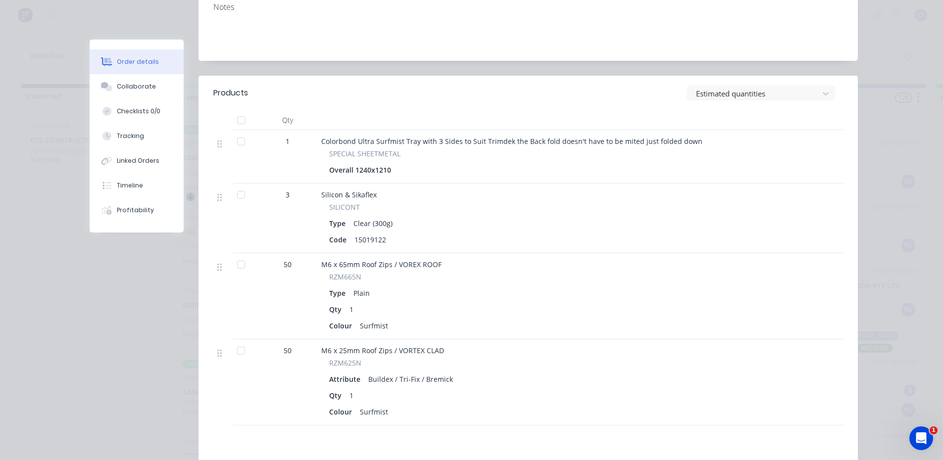
scroll to position [297, 0]
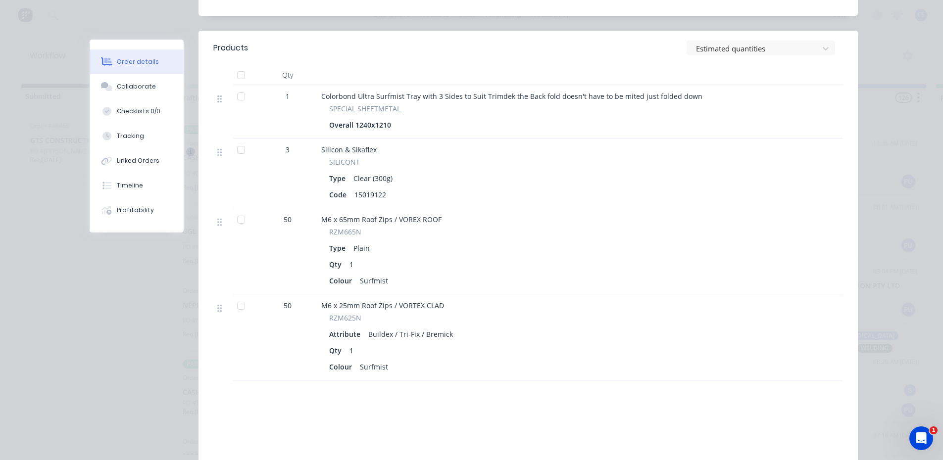
click at [577, 92] on span "Colorbond Ultra Surfmist Tray with 3 Sides to Suit Trimdek the Back fold doesn'…" at bounding box center [511, 96] width 381 height 9
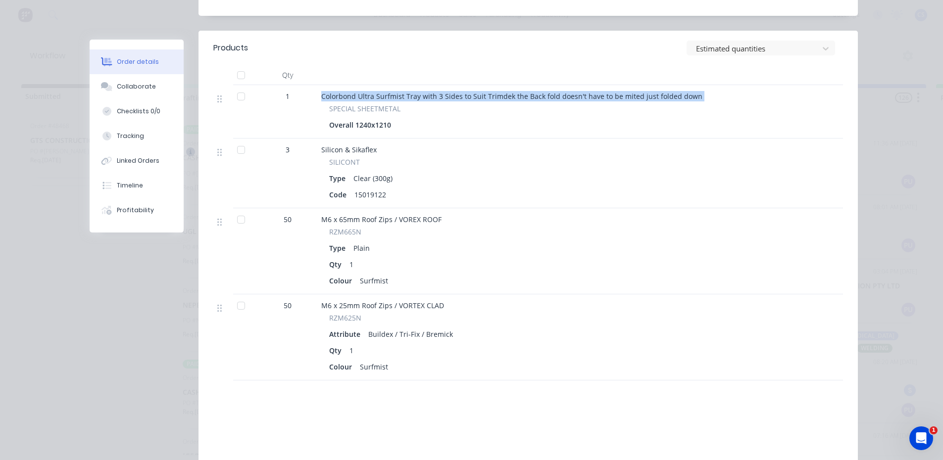
click at [577, 92] on span "Colorbond Ultra Surfmist Tray with 3 Sides to Suit Trimdek the Back fold doesn'…" at bounding box center [511, 96] width 381 height 9
click at [405, 92] on span "Colorbond Ultra Surfmist Tray with 3 Sides to Suit Trimdek the Back fold doesn'…" at bounding box center [511, 96] width 381 height 9
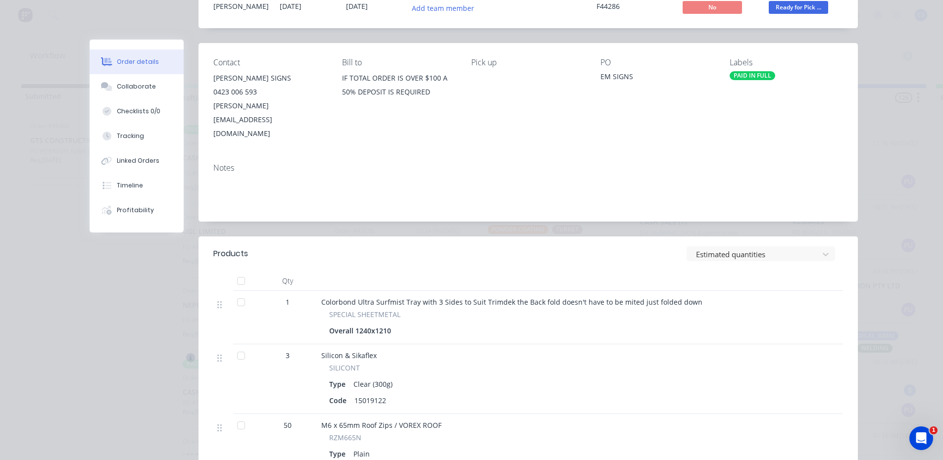
scroll to position [0, 0]
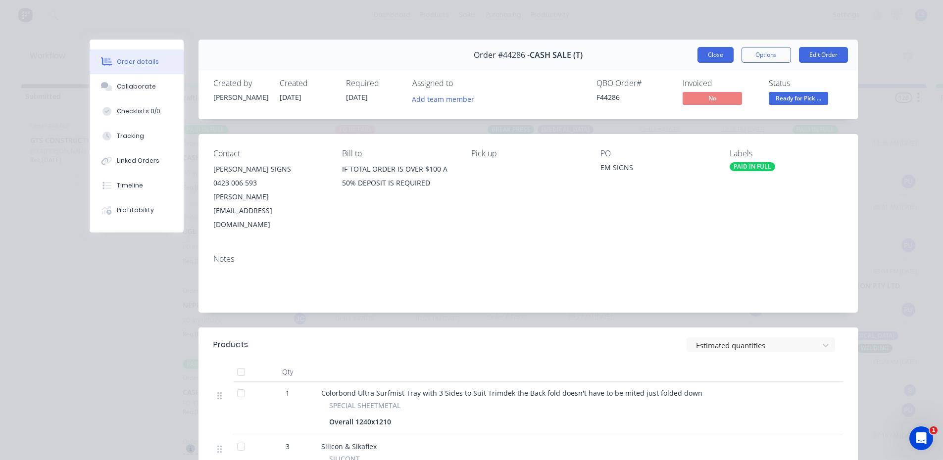
click at [701, 59] on button "Close" at bounding box center [716, 55] width 36 height 16
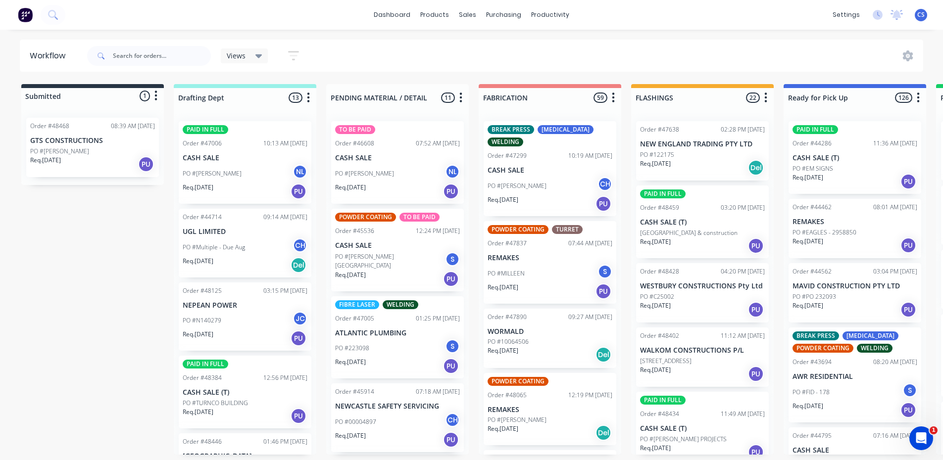
click at [787, 64] on div "Views Save new view None (Default) edit [PERSON_NAME] edit [PERSON_NAME] edit P…" at bounding box center [504, 56] width 839 height 30
